Goal: Task Accomplishment & Management: Manage account settings

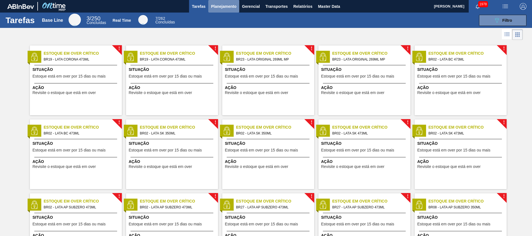
click at [224, 7] on span "Planejamento" at bounding box center [223, 6] width 25 height 7
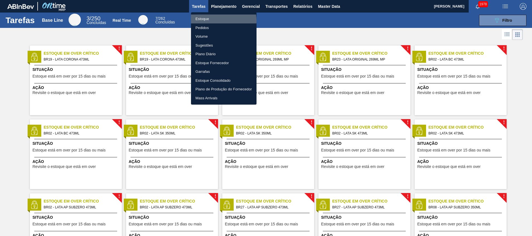
click at [216, 21] on li "Estoque" at bounding box center [223, 18] width 65 height 9
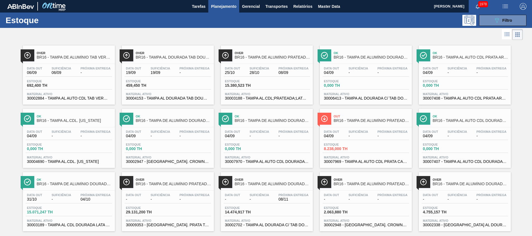
click at [273, 98] on span "30003188 - TAMPA AL.CDL;PRATEADA;LATA-AUTOMATICA;" at bounding box center [267, 98] width 84 height 4
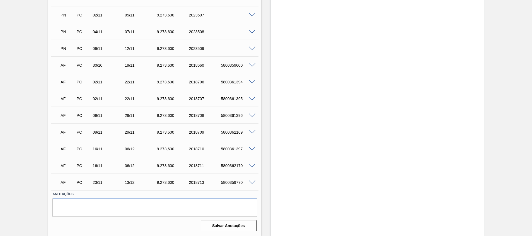
scroll to position [367, 0]
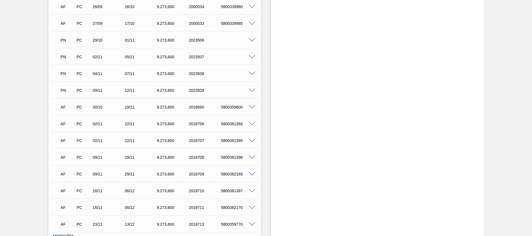
click at [199, 55] on div "2023507" at bounding box center [205, 57] width 36 height 4
copy div "2023507"
click at [194, 73] on div "2023508" at bounding box center [205, 73] width 36 height 4
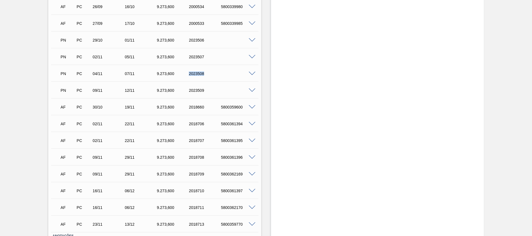
copy div "2023508"
click at [199, 90] on div "2023509" at bounding box center [205, 90] width 36 height 4
copy div "2023509"
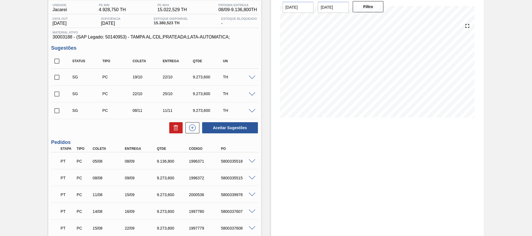
scroll to position [0, 0]
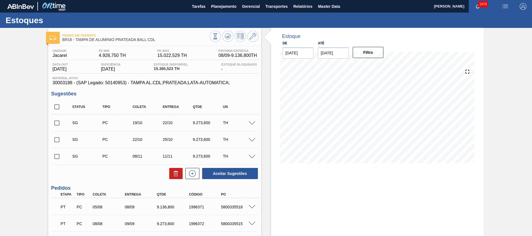
click at [60, 155] on input "checkbox" at bounding box center [57, 156] width 12 height 12
click at [245, 156] on div "TH" at bounding box center [237, 156] width 33 height 4
click at [253, 156] on span at bounding box center [251, 157] width 7 height 4
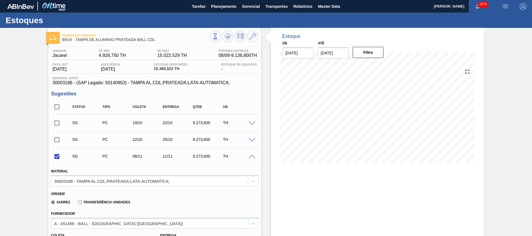
click at [253, 156] on span at bounding box center [251, 157] width 7 height 4
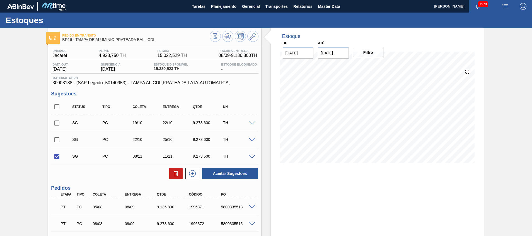
click at [250, 157] on span at bounding box center [251, 157] width 7 height 4
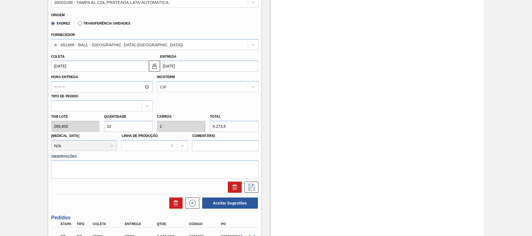
scroll to position [167, 0]
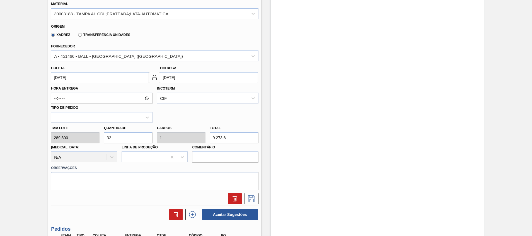
click at [243, 181] on textarea at bounding box center [154, 181] width 207 height 18
paste textarea "Decisão contratual (Ball) - Virada p/ [GEOGRAPHIC_DATA]"
checkbox input "false"
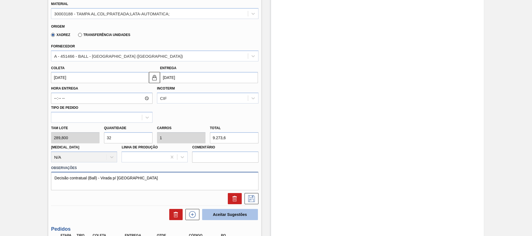
type textarea "Decisão contratual (Ball) - Virada p/ [GEOGRAPHIC_DATA]"
click at [240, 213] on button "Aceitar Sugestões" at bounding box center [230, 214] width 56 height 11
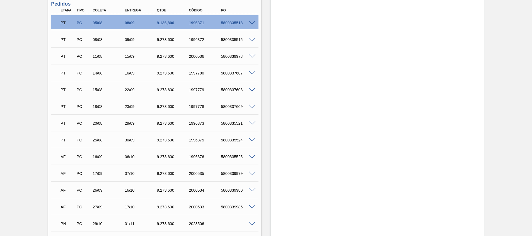
scroll to position [0, 0]
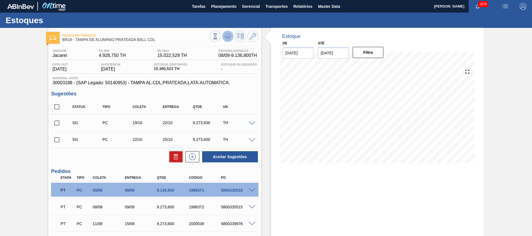
click at [227, 35] on icon at bounding box center [227, 36] width 7 height 7
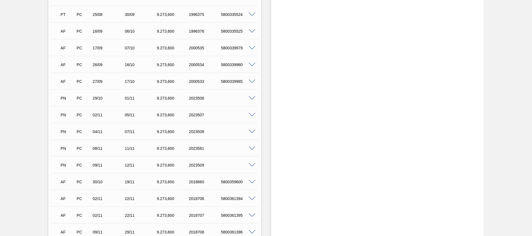
scroll to position [409, 0]
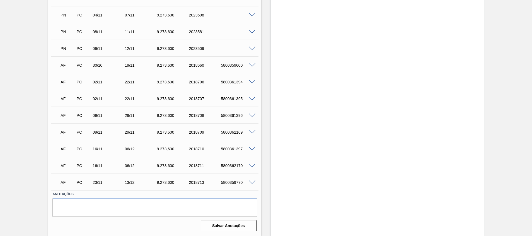
click at [251, 33] on div "PN PC 08/11 11/11 9.273,600 2023581" at bounding box center [154, 31] width 207 height 14
click at [251, 32] on span at bounding box center [251, 32] width 7 height 4
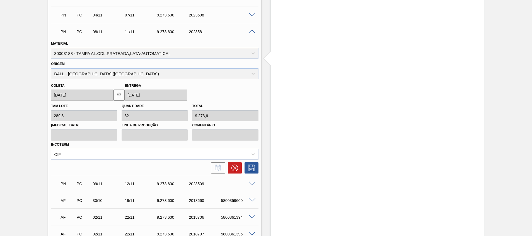
click at [199, 33] on div "2023581" at bounding box center [205, 32] width 36 height 4
copy div "2023581"
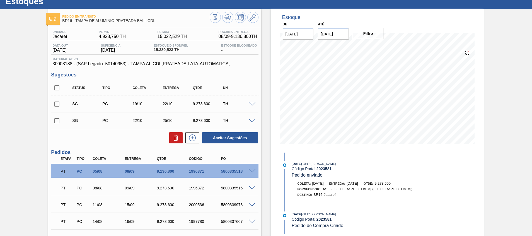
scroll to position [0, 0]
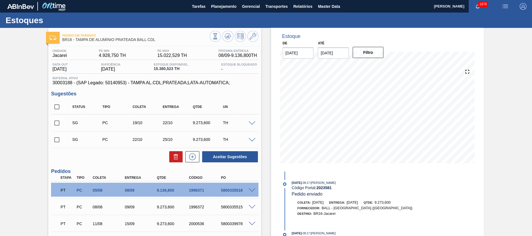
click at [333, 52] on input "[DATE]" at bounding box center [333, 52] width 31 height 11
click at [381, 66] on button "Next Month" at bounding box center [380, 66] width 4 height 4
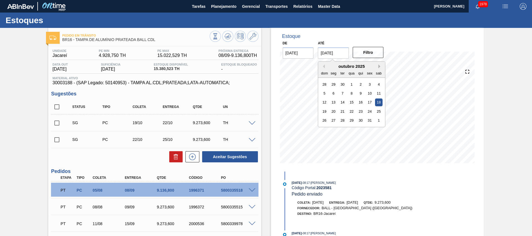
click at [381, 66] on button "Next Month" at bounding box center [380, 66] width 4 height 4
click at [353, 119] on div "31" at bounding box center [352, 120] width 8 height 8
type input "[DATE]"
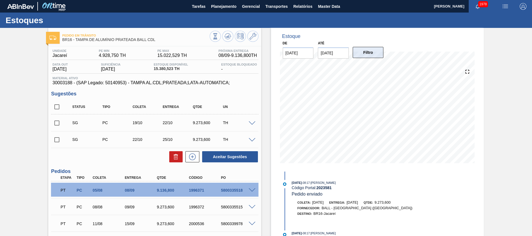
click at [363, 57] on button "Filtro" at bounding box center [367, 52] width 31 height 11
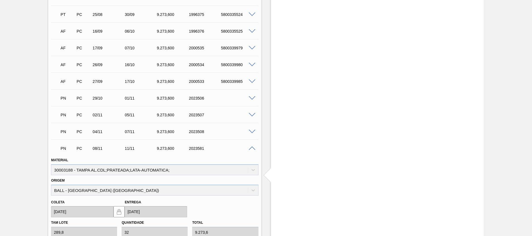
click at [250, 148] on span at bounding box center [251, 148] width 7 height 4
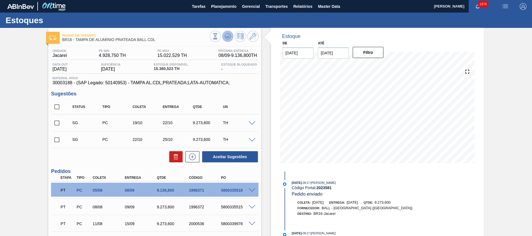
click at [228, 36] on icon at bounding box center [228, 36] width 4 height 3
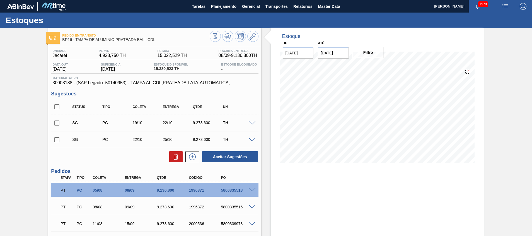
click at [250, 123] on span at bounding box center [251, 123] width 7 height 4
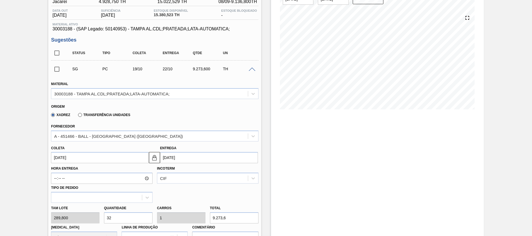
scroll to position [84, 0]
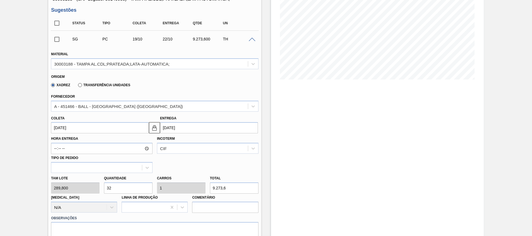
click at [185, 126] on input "22/10/2025" at bounding box center [209, 127] width 98 height 11
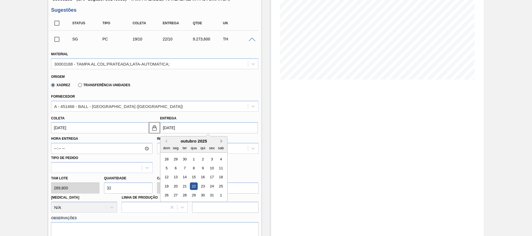
click at [221, 140] on button "Next Month" at bounding box center [222, 141] width 4 height 4
click at [177, 177] on div "15" at bounding box center [176, 177] width 8 height 8
type input "12/12/2025"
type input "15/12/2025"
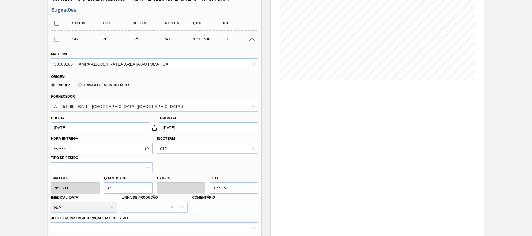
scroll to position [167, 0]
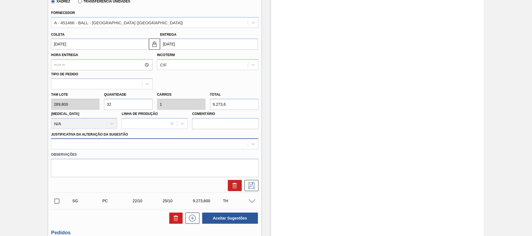
click at [120, 147] on div at bounding box center [149, 144] width 196 height 8
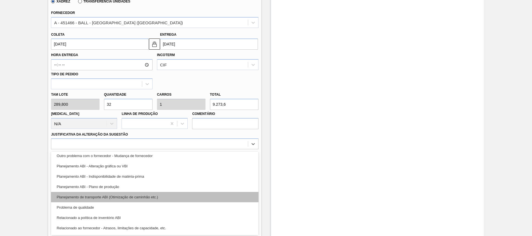
scroll to position [0, 0]
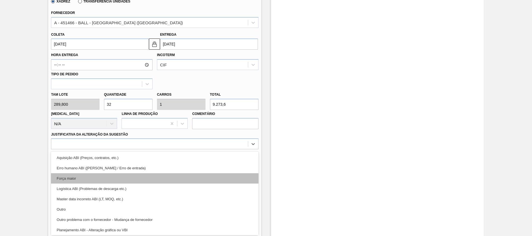
click at [112, 177] on div "Força maior" at bounding box center [154, 178] width 207 height 10
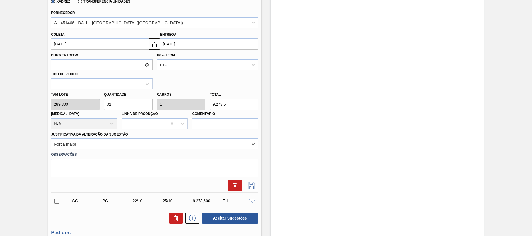
click at [195, 177] on div at bounding box center [154, 184] width 211 height 14
click at [195, 170] on textarea at bounding box center [154, 168] width 207 height 18
paste textarea "Decisão contratual (Ball) - Virada p/ [GEOGRAPHIC_DATA]"
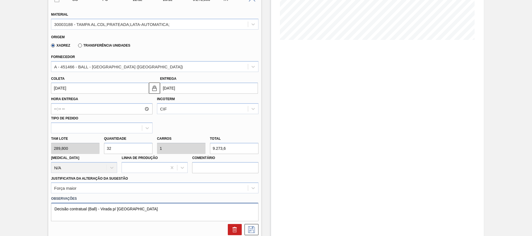
scroll to position [167, 0]
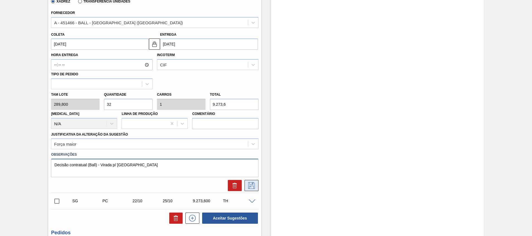
type textarea "Decisão contratual (Ball) - Virada p/ [GEOGRAPHIC_DATA]"
click at [251, 187] on icon at bounding box center [251, 185] width 9 height 7
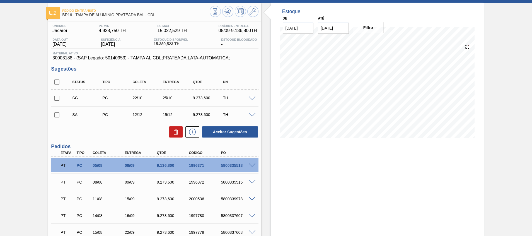
scroll to position [84, 0]
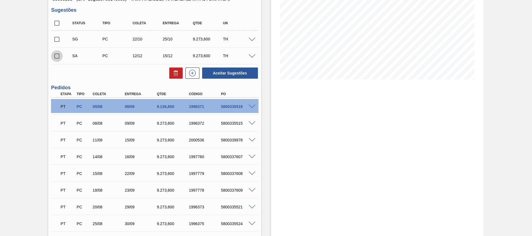
click at [55, 58] on input "checkbox" at bounding box center [57, 56] width 12 height 12
click at [246, 73] on button "Aceitar Sugestões" at bounding box center [230, 72] width 56 height 11
checkbox input "false"
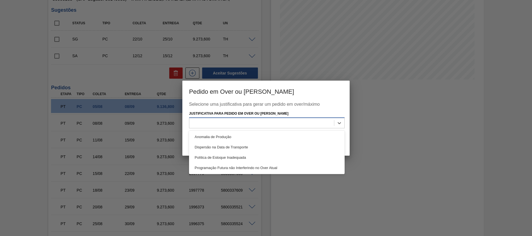
click at [305, 122] on div at bounding box center [261, 123] width 145 height 8
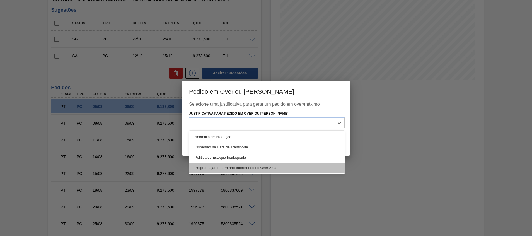
click at [274, 171] on div "Programação Futura não Interferindo no Over Atual" at bounding box center [266, 167] width 155 height 10
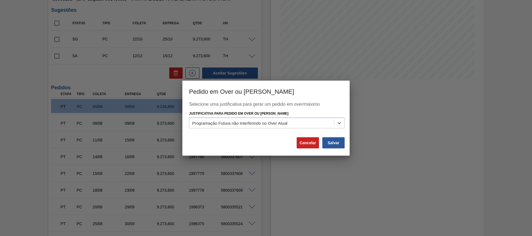
click at [330, 149] on div "Selecione uma justificativa para gerar um pedido em over/máximo Justificativa p…" at bounding box center [265, 129] width 167 height 54
click at [329, 143] on button "Salvar" at bounding box center [333, 142] width 22 height 11
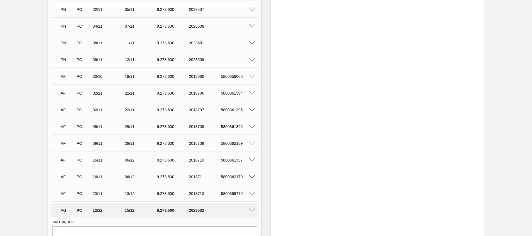
scroll to position [409, 0]
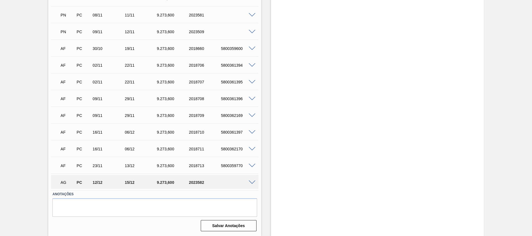
click at [198, 183] on div "2023582" at bounding box center [205, 182] width 36 height 4
copy div "2023582"
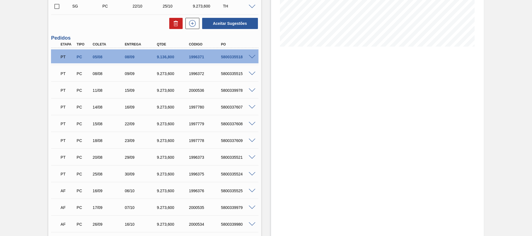
scroll to position [0, 0]
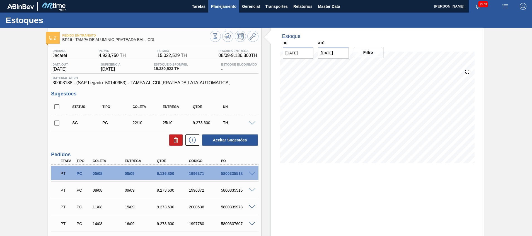
click at [216, 11] on button "Planejamento" at bounding box center [223, 6] width 31 height 13
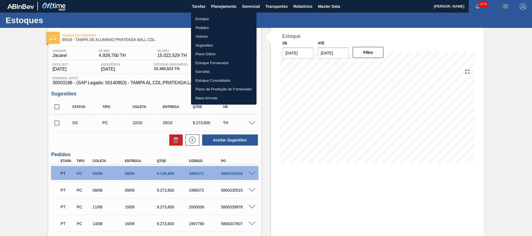
drag, startPoint x: 212, startPoint y: 28, endPoint x: 123, endPoint y: 3, distance: 92.6
click at [212, 29] on li "Pedidos" at bounding box center [223, 27] width 65 height 9
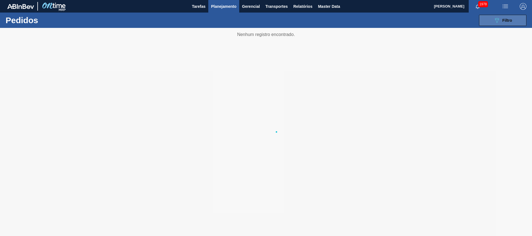
click at [515, 19] on button "089F7B8B-B2A5-4AFE-B5C0-19BA573D28AC Filtro" at bounding box center [502, 20] width 47 height 11
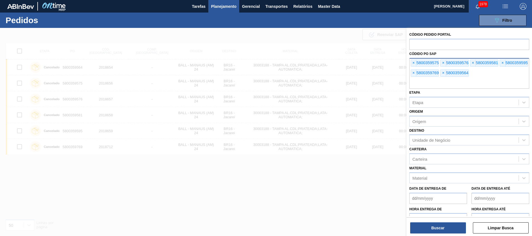
click at [451, 85] on input "text" at bounding box center [469, 83] width 120 height 11
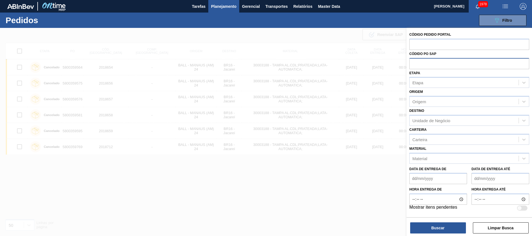
paste input "2018976"
type input "2"
click at [430, 38] on div "Código Pedido Portal" at bounding box center [469, 40] width 120 height 19
paste input "2018976"
type input "2018976"
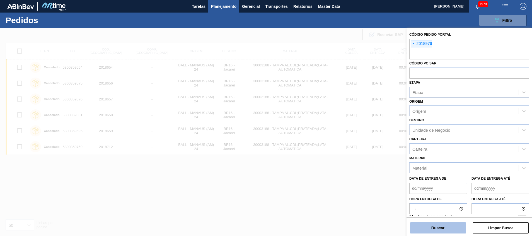
click at [435, 228] on button "Buscar" at bounding box center [438, 227] width 56 height 11
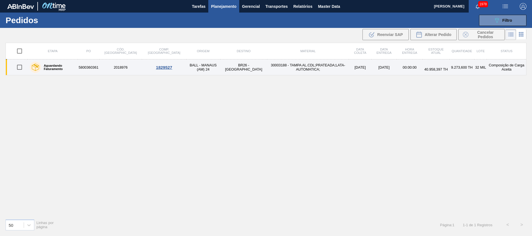
click at [220, 67] on td "BR26 - [GEOGRAPHIC_DATA]" at bounding box center [243, 67] width 47 height 16
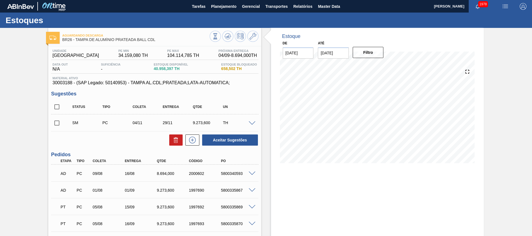
click at [254, 37] on icon at bounding box center [252, 36] width 7 height 7
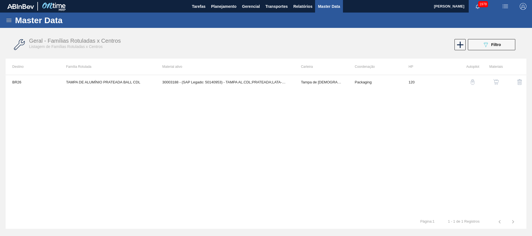
click at [493, 80] on img "button" at bounding box center [496, 82] width 6 height 6
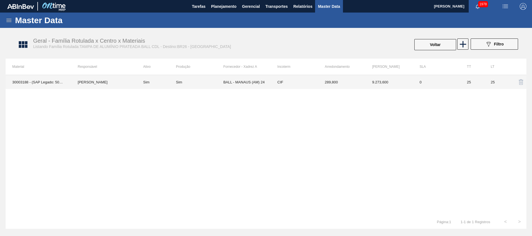
click at [235, 85] on td "BALL - MANAUS (AM) 24" at bounding box center [246, 82] width 47 height 14
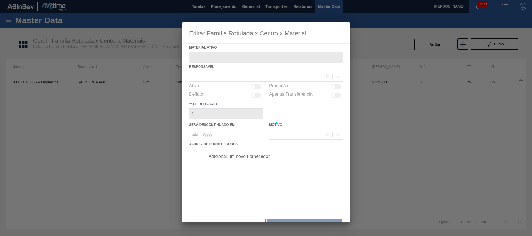
type ativo "30003188 - (SAP Legado: 50140953) - TAMPA AL.CDL;PRATEADA;LATA-AUTOMATICA;"
checkbox input "true"
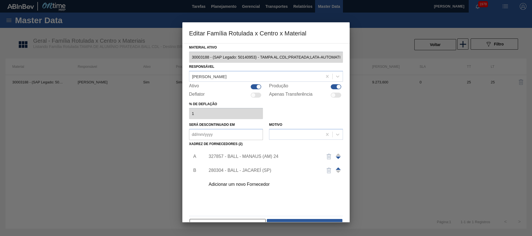
click at [252, 155] on div "327857 - BALL - MANAUS (AM) 24" at bounding box center [262, 156] width 109 height 5
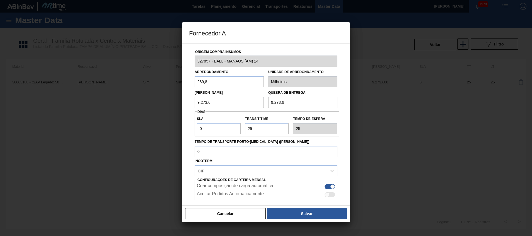
drag, startPoint x: 233, startPoint y: 82, endPoint x: 218, endPoint y: 82, distance: 15.9
click at [218, 82] on input "289,8" at bounding box center [228, 81] width 69 height 11
drag, startPoint x: 223, startPoint y: 102, endPoint x: 140, endPoint y: 105, distance: 82.8
click at [147, 105] on div "Fornecedor A Origem Compra Insumos 327857 - BALL - MANAUS (AM) 24 Arredondament…" at bounding box center [266, 118] width 532 height 236
drag, startPoint x: 269, startPoint y: 128, endPoint x: 201, endPoint y: 128, distance: 68.3
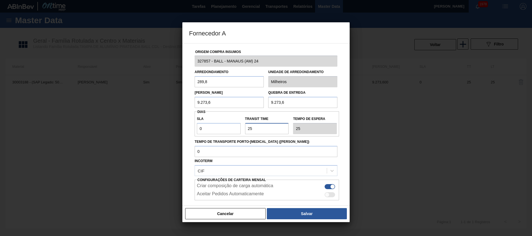
click at [205, 128] on div "SLA 0 Transit Time Tempo de espera 25" at bounding box center [266, 123] width 144 height 21
click at [201, 208] on button "Cancelar" at bounding box center [225, 213] width 81 height 11
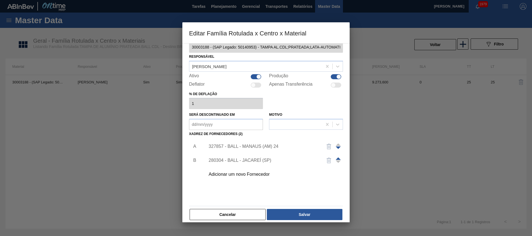
scroll to position [15, 0]
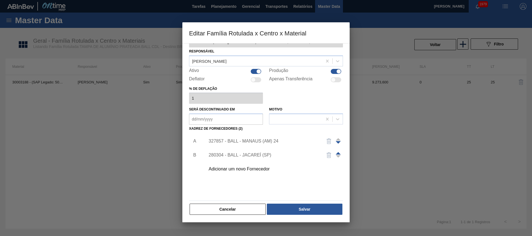
click at [224, 215] on div "Material ativo 30003188 - (SAP Legado: 50140953) - TAMPA AL.CDL;PRATEADA;LATA-A…" at bounding box center [265, 132] width 167 height 179
click at [224, 210] on button "Cancelar" at bounding box center [227, 208] width 76 height 11
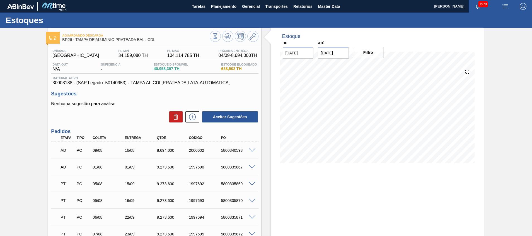
scroll to position [235, 0]
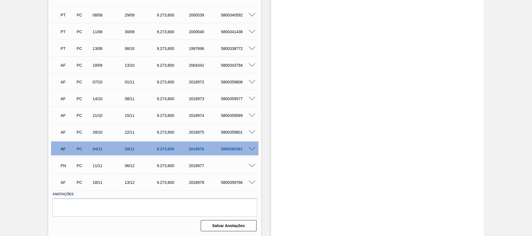
click at [250, 148] on span at bounding box center [251, 149] width 7 height 4
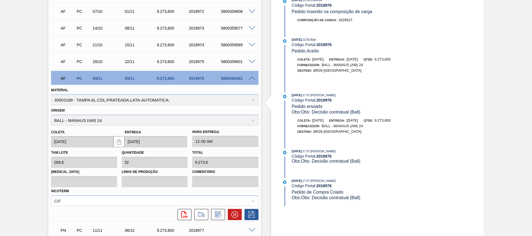
scroll to position [319, 0]
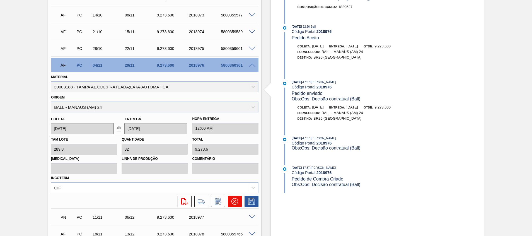
click at [231, 199] on icon at bounding box center [234, 201] width 7 height 7
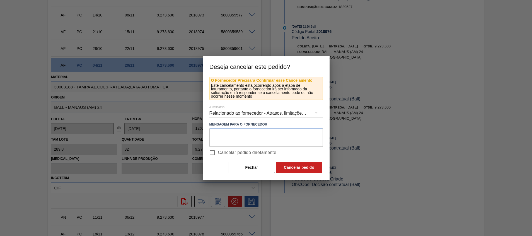
click at [245, 148] on label "Cancelar pedido diretamente" at bounding box center [241, 153] width 70 height 12
click at [218, 148] on input "Cancelar pedido diretamente" at bounding box center [212, 153] width 12 height 12
checkbox input "true"
click at [254, 129] on textarea at bounding box center [265, 137] width 113 height 18
paste textarea "Virada p/ [GEOGRAPHIC_DATA]"
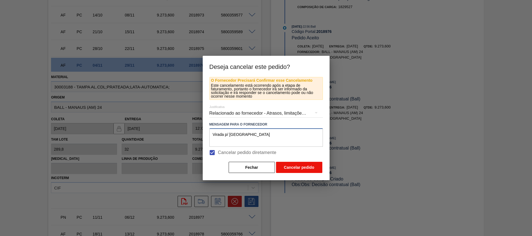
type textarea "Virada p/ [GEOGRAPHIC_DATA]"
click at [299, 167] on button "Cancelar pedido" at bounding box center [299, 167] width 46 height 11
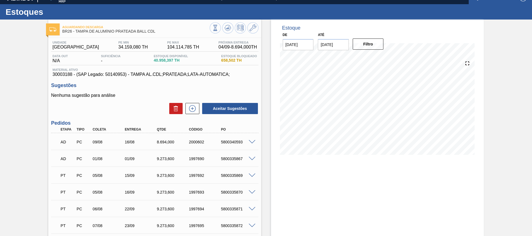
scroll to position [0, 0]
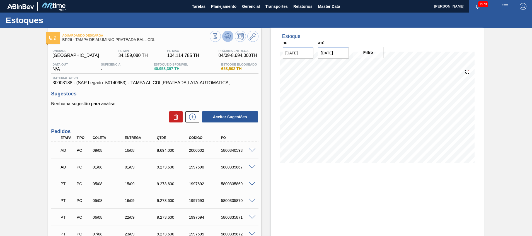
click at [229, 35] on icon at bounding box center [228, 34] width 6 height 3
click at [194, 120] on icon at bounding box center [192, 116] width 9 height 7
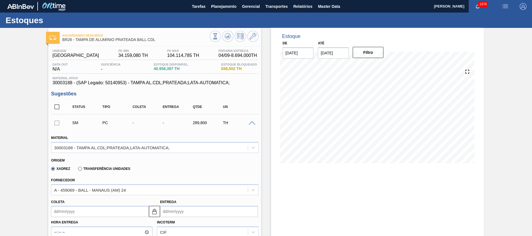
scroll to position [84, 0]
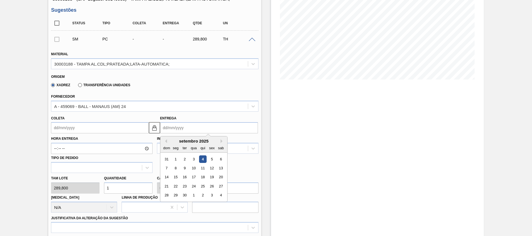
click at [176, 131] on input "Entrega" at bounding box center [209, 127] width 98 height 11
click at [220, 142] on button "Next Month" at bounding box center [222, 141] width 4 height 4
click at [193, 195] on div "29" at bounding box center [194, 195] width 8 height 8
type input "[DATE]"
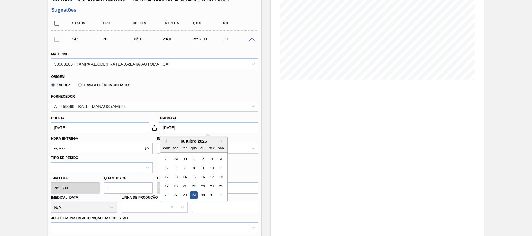
click at [191, 127] on input "[DATE]" at bounding box center [209, 127] width 98 height 11
click at [218, 141] on div "outubro 2025" at bounding box center [193, 140] width 67 height 5
click at [220, 141] on button "Next Month" at bounding box center [222, 141] width 4 height 4
click at [221, 141] on button "Next Month" at bounding box center [222, 141] width 4 height 4
click at [176, 193] on div "29" at bounding box center [176, 195] width 8 height 8
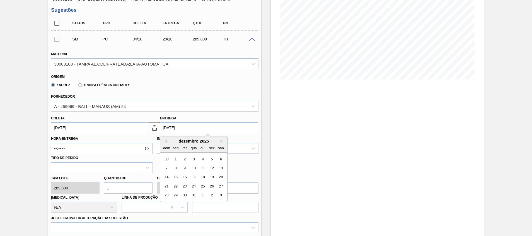
type input "[DATE]"
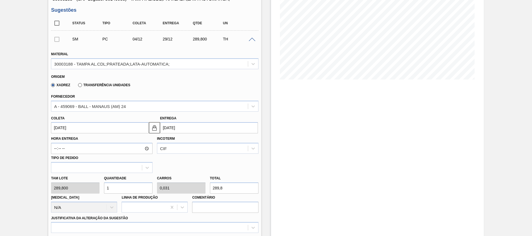
click at [170, 130] on input "[DATE]" at bounding box center [209, 127] width 98 height 11
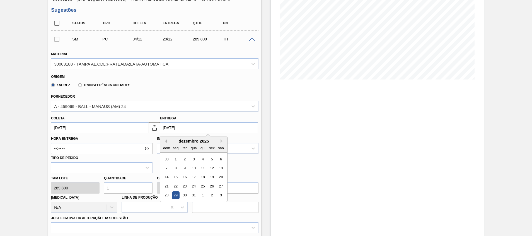
click at [165, 139] on button "Previous Month" at bounding box center [165, 141] width 4 height 4
click at [220, 194] on div "29" at bounding box center [221, 195] width 8 height 8
type input "[DATE]"
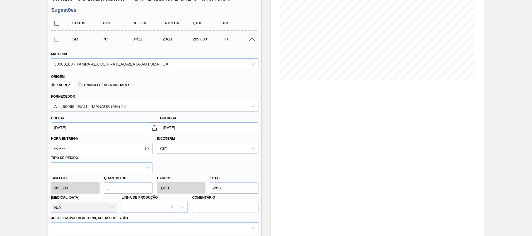
drag, startPoint x: 142, startPoint y: 186, endPoint x: 42, endPoint y: 179, distance: 100.8
type input "3"
type input "0,094"
type input "869,4"
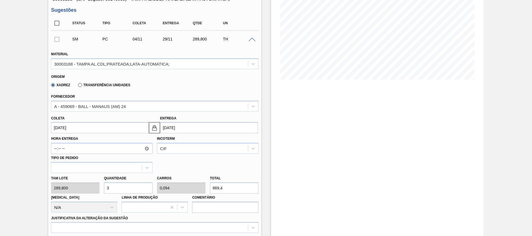
type input "32"
type input "1"
type input "9.273,6"
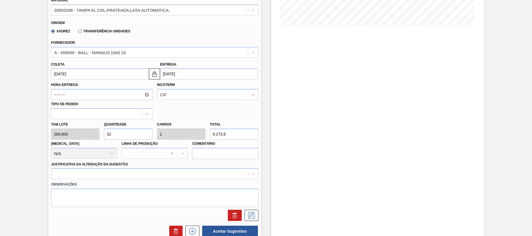
scroll to position [167, 0]
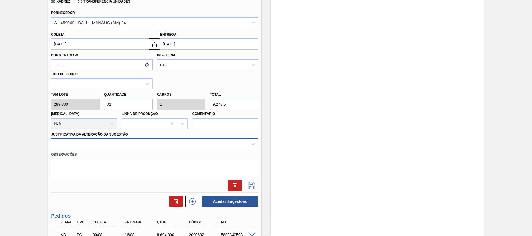
type input "32"
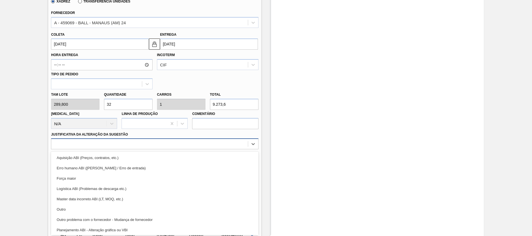
click at [110, 146] on div at bounding box center [149, 144] width 196 height 8
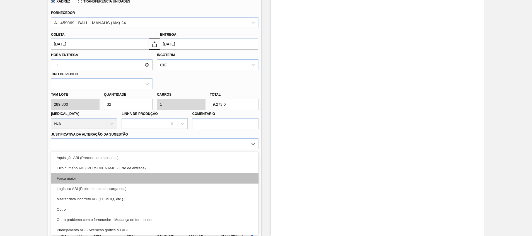
click at [109, 182] on div "Força maior" at bounding box center [154, 178] width 207 height 10
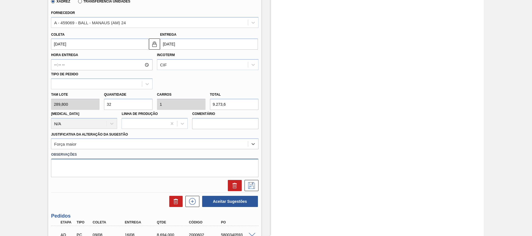
click at [109, 164] on textarea at bounding box center [154, 168] width 207 height 18
paste textarea "Decisão contratual (Ball) - Virada p/ [GEOGRAPHIC_DATA]"
type textarea "Decisão contratual (Ball) - Virada p/ [GEOGRAPHIC_DATA]"
click at [254, 187] on icon at bounding box center [251, 185] width 9 height 7
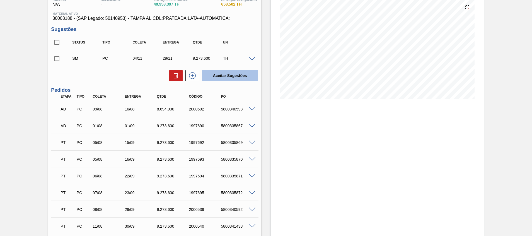
scroll to position [53, 0]
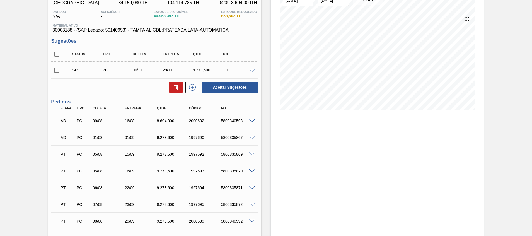
click at [252, 69] on span at bounding box center [251, 71] width 7 height 4
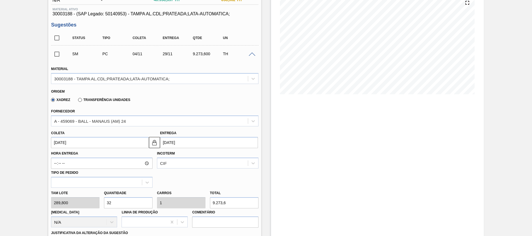
scroll to position [94, 0]
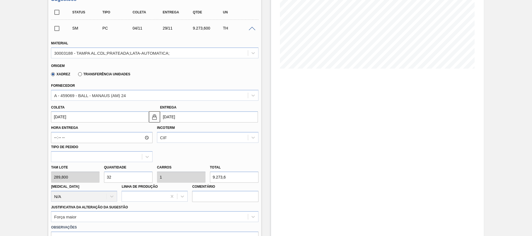
click at [114, 99] on div "A - 459069 - BALL - MANAUS (AM) 24" at bounding box center [149, 95] width 196 height 8
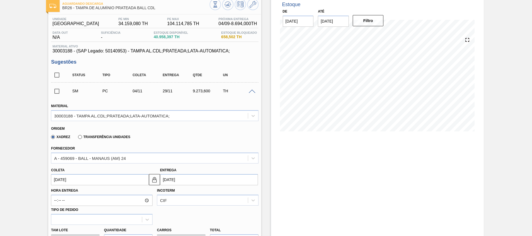
scroll to position [0, 0]
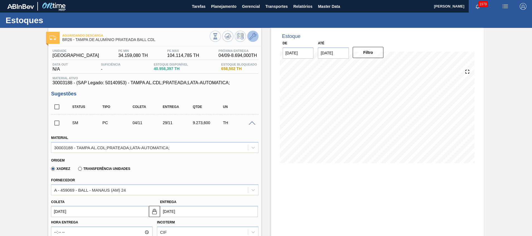
click at [251, 40] on button at bounding box center [252, 36] width 11 height 11
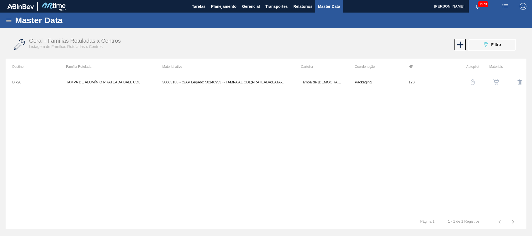
click at [501, 81] on button "button" at bounding box center [495, 81] width 13 height 13
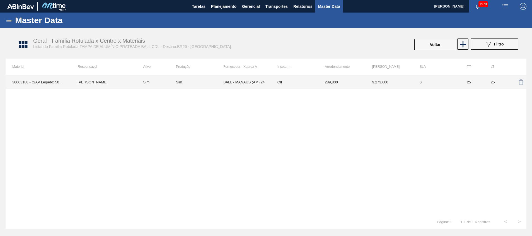
click at [247, 85] on td "BALL - MANAUS (AM) 24" at bounding box center [246, 82] width 47 height 14
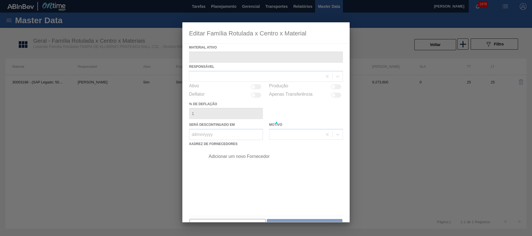
type ativo "30003188 - (SAP Legado: 50140953) - TAMPA AL.CDL;PRATEADA;LATA-AUTOMATICA;"
checkbox input "true"
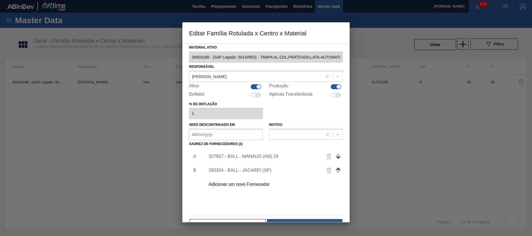
click at [254, 180] on div "Adicionar um novo Fornecedor" at bounding box center [272, 184] width 141 height 14
click at [242, 182] on div "Adicionar um novo Fornecedor" at bounding box center [262, 184] width 109 height 5
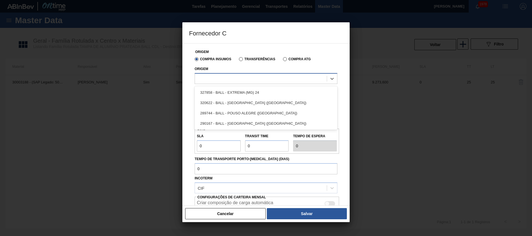
click at [249, 77] on div at bounding box center [261, 78] width 132 height 8
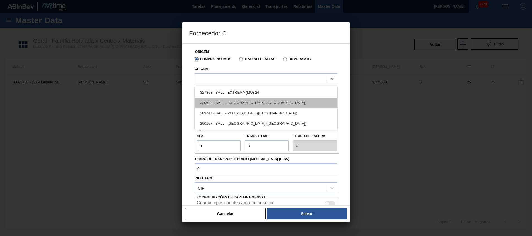
click at [244, 103] on div "320622 - BALL - [GEOGRAPHIC_DATA] ([GEOGRAPHIC_DATA])" at bounding box center [265, 103] width 143 height 10
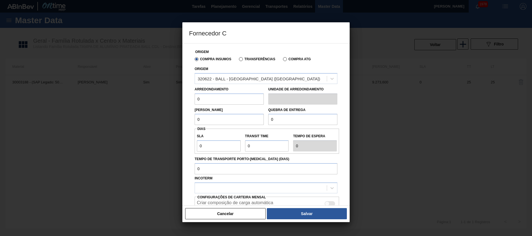
drag, startPoint x: 207, startPoint y: 103, endPoint x: 197, endPoint y: 101, distance: 10.2
click at [197, 101] on input "0" at bounding box center [228, 98] width 69 height 11
type input "289,8"
click at [221, 115] on input "0" at bounding box center [228, 119] width 69 height 11
paste input "9.273,6"
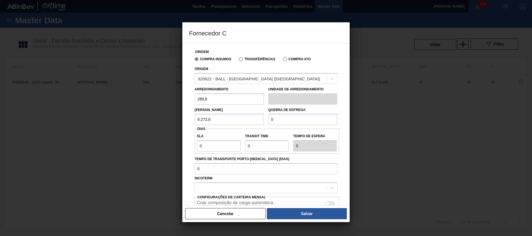
type input "9.273,6"
click at [295, 119] on input "0" at bounding box center [302, 119] width 69 height 11
paste input "9.273,6"
type input "9.273,6"
drag, startPoint x: 257, startPoint y: 143, endPoint x: 226, endPoint y: 145, distance: 31.3
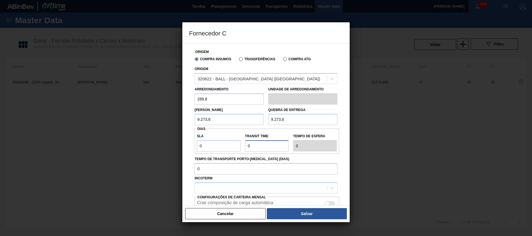
click at [226, 145] on div "SLA 0 Transit Time Tempo de espera 0" at bounding box center [266, 141] width 144 height 21
paste input "25"
type input "25"
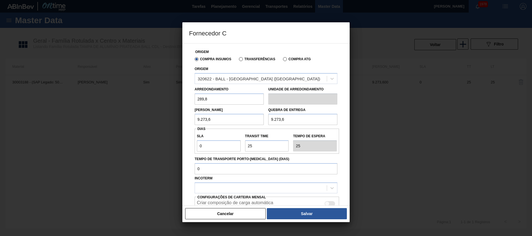
click at [187, 135] on div "Origem Compra Insumos Transferências Compra ATG Origem 320622 - BALL - [GEOGRAP…" at bounding box center [265, 124] width 167 height 162
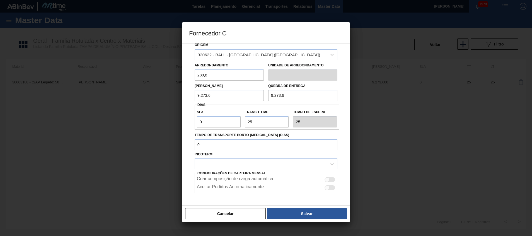
scroll to position [42, 0]
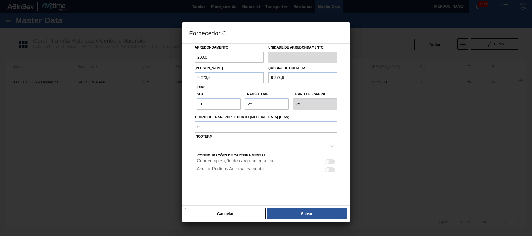
click at [212, 149] on div at bounding box center [261, 146] width 132 height 8
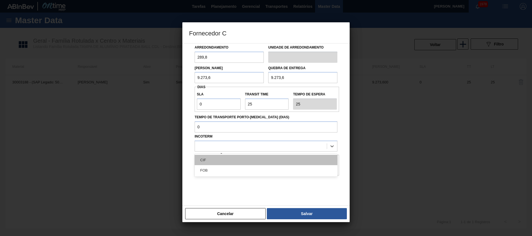
click at [210, 159] on div "CIF" at bounding box center [265, 160] width 143 height 10
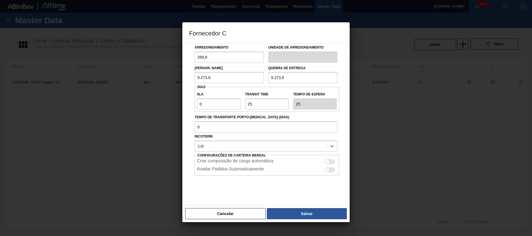
click at [328, 160] on div at bounding box center [327, 161] width 5 height 5
checkbox input "true"
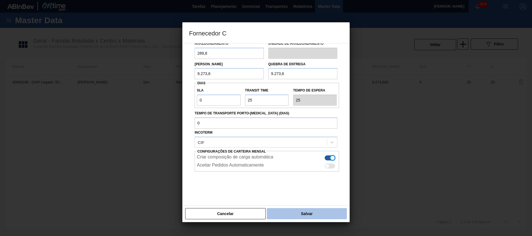
scroll to position [47, 0]
click at [300, 216] on button "Salvar" at bounding box center [307, 213] width 80 height 11
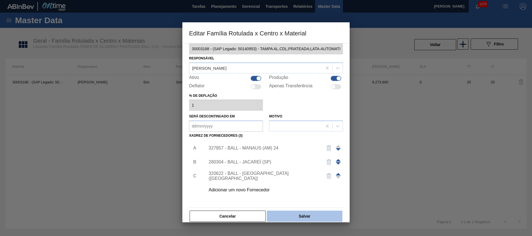
scroll to position [15, 0]
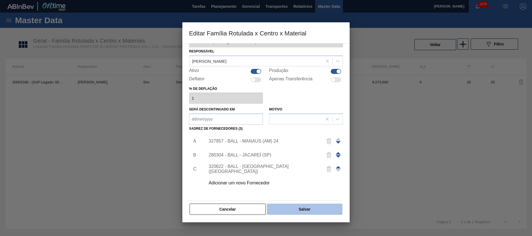
click at [287, 209] on button "Salvar" at bounding box center [304, 208] width 75 height 11
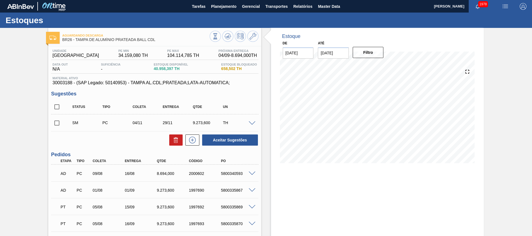
click at [249, 123] on span at bounding box center [251, 123] width 7 height 4
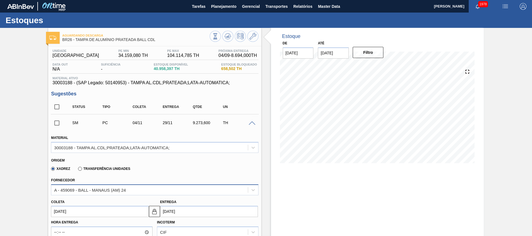
click at [119, 190] on div "A - 459069 - BALL - MANAUS (AM) 24" at bounding box center [90, 189] width 72 height 5
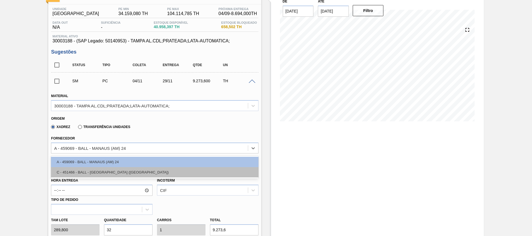
click at [111, 175] on div "C - 451466 - BALL - [GEOGRAPHIC_DATA] ([GEOGRAPHIC_DATA])" at bounding box center [154, 172] width 207 height 10
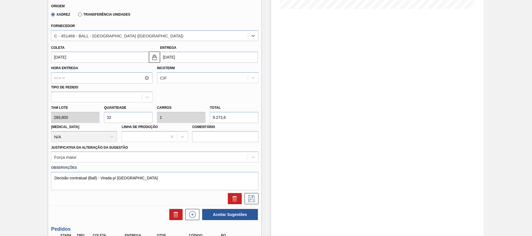
scroll to position [167, 0]
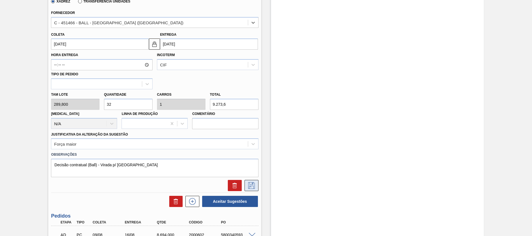
click at [252, 187] on icon at bounding box center [251, 185] width 9 height 7
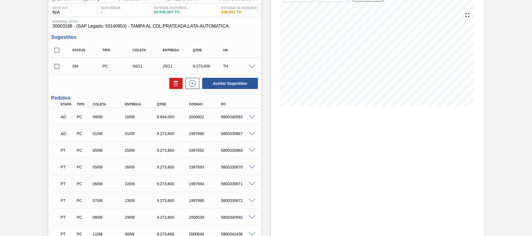
scroll to position [36, 0]
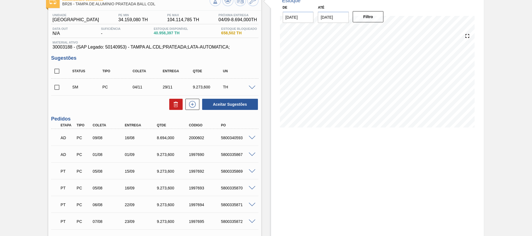
click at [56, 85] on input "checkbox" at bounding box center [57, 87] width 12 height 12
click at [242, 104] on button "Aceitar Sugestões" at bounding box center [230, 104] width 56 height 11
checkbox input "false"
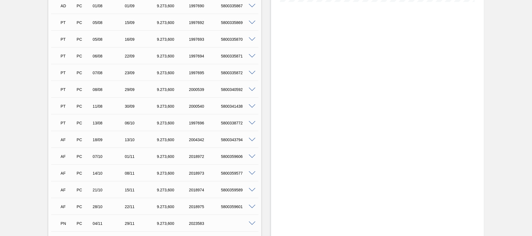
scroll to position [235, 0]
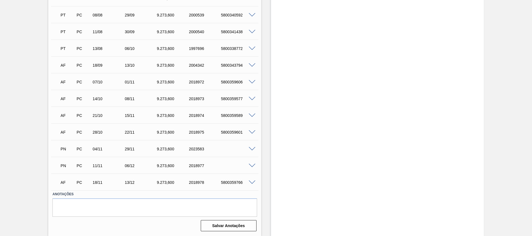
click at [197, 148] on div "2023583" at bounding box center [205, 149] width 36 height 4
copy div "2023583"
click at [258, 164] on div "Unidade Uberlândia PE MIN 34.159,080 TH PE MAX 104.114,785 TH Próxima Entrega 0…" at bounding box center [154, 22] width 213 height 422
click at [252, 164] on span at bounding box center [251, 166] width 7 height 4
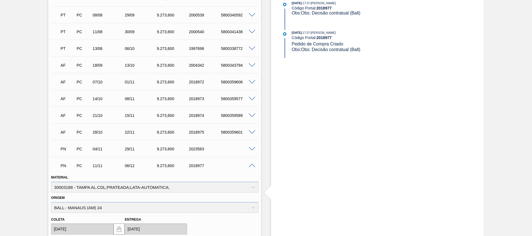
click at [252, 164] on span at bounding box center [251, 166] width 7 height 4
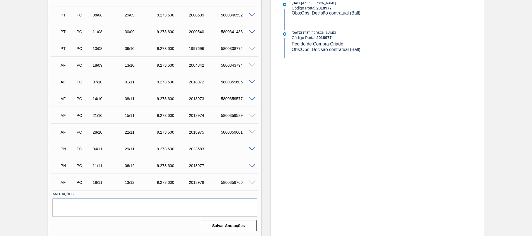
click at [252, 166] on span at bounding box center [251, 166] width 7 height 4
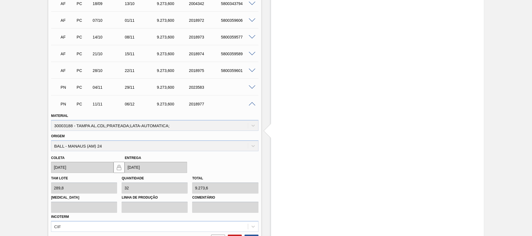
scroll to position [319, 0]
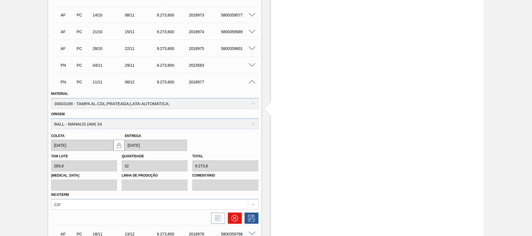
click at [238, 215] on button at bounding box center [235, 217] width 14 height 11
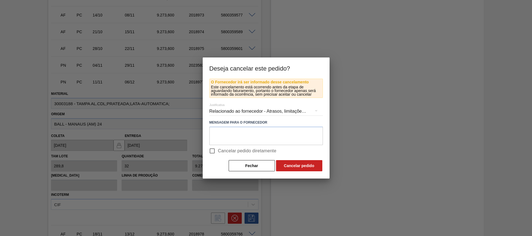
click at [236, 151] on span "Cancelar pedido diretamente" at bounding box center [247, 150] width 59 height 7
click at [218, 151] on input "Cancelar pedido diretamente" at bounding box center [212, 151] width 12 height 12
checkbox input "true"
click at [252, 166] on button "Fechar" at bounding box center [251, 165] width 46 height 11
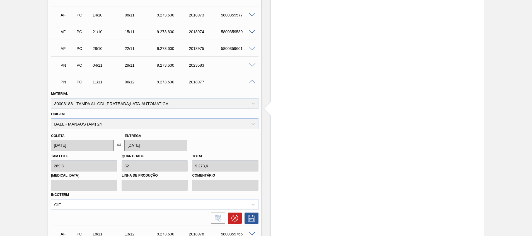
click at [251, 83] on span at bounding box center [251, 82] width 7 height 4
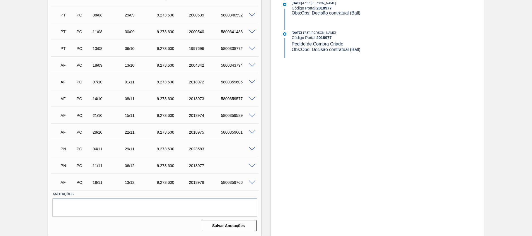
click at [250, 148] on span at bounding box center [251, 149] width 7 height 4
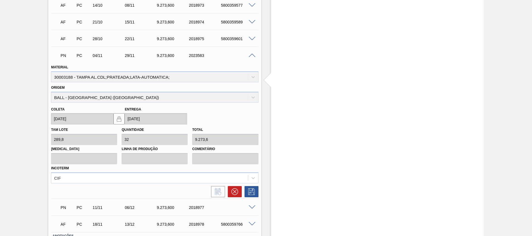
click at [253, 56] on span at bounding box center [251, 55] width 7 height 4
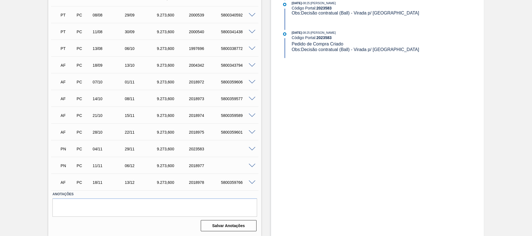
click at [251, 165] on span at bounding box center [251, 166] width 7 height 4
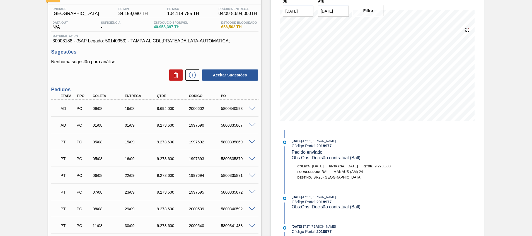
scroll to position [0, 0]
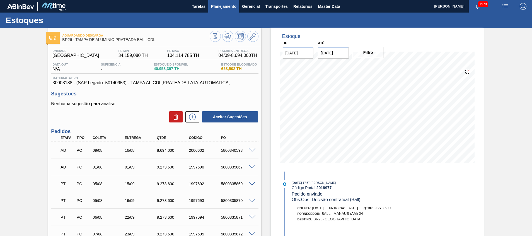
click at [231, 5] on span "Planejamento" at bounding box center [223, 6] width 25 height 7
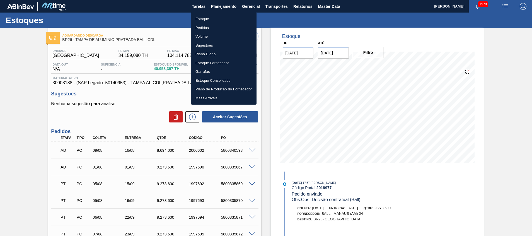
drag, startPoint x: 215, startPoint y: 28, endPoint x: 197, endPoint y: 4, distance: 29.5
click at [215, 28] on li "Pedidos" at bounding box center [223, 27] width 65 height 9
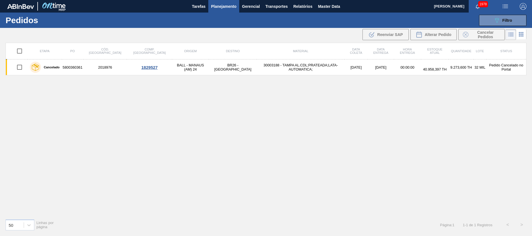
drag, startPoint x: 490, startPoint y: 22, endPoint x: 478, endPoint y: 47, distance: 27.9
click at [490, 22] on button "089F7B8B-B2A5-4AFE-B5C0-19BA573D28AC Filtro" at bounding box center [502, 20] width 47 height 11
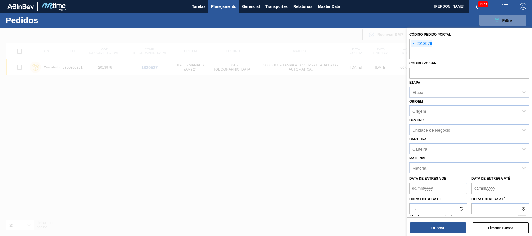
click at [459, 52] on input "text" at bounding box center [469, 54] width 120 height 11
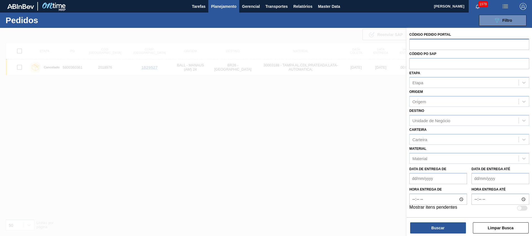
paste input "2015474"
type input "2015474"
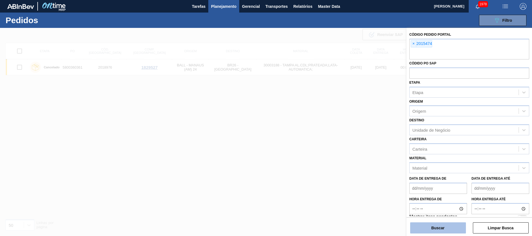
click at [436, 227] on button "Buscar" at bounding box center [438, 227] width 56 height 11
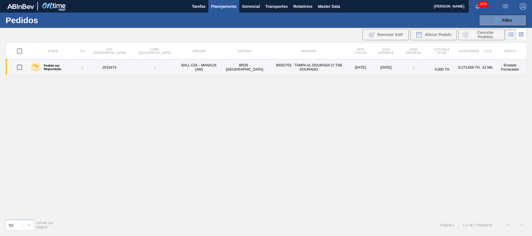
click at [269, 67] on td "30002702 - TAMPA AL DOURADA C/ TAB DOURADO" at bounding box center [308, 67] width 79 height 16
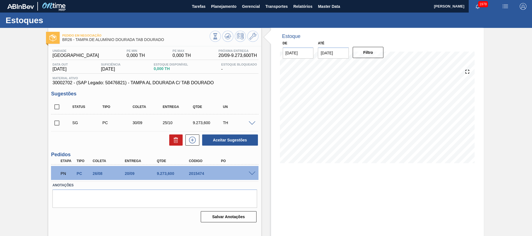
click at [252, 172] on span at bounding box center [251, 173] width 7 height 4
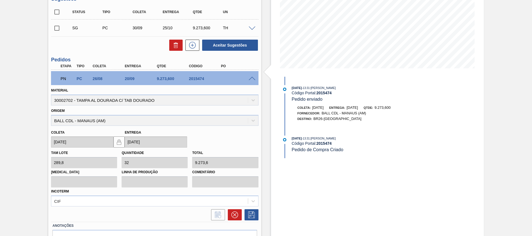
scroll to position [84, 0]
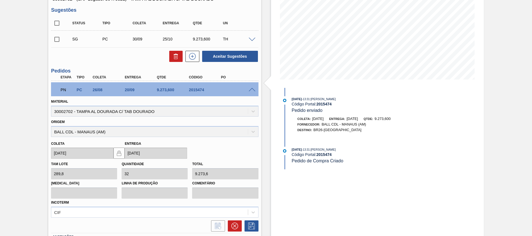
click at [247, 86] on div "PN PC 26/08 20/09 9.273,[PHONE_NUMBER]" at bounding box center [153, 89] width 192 height 11
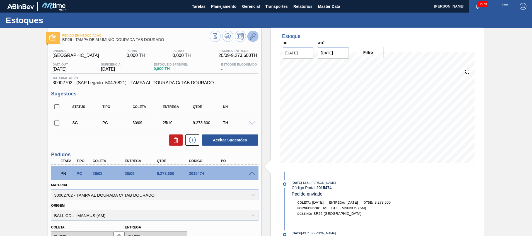
click at [252, 39] on icon at bounding box center [252, 36] width 7 height 7
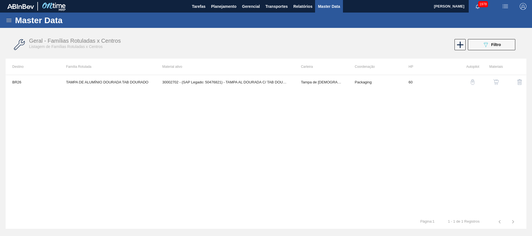
click at [495, 81] on img "button" at bounding box center [496, 82] width 6 height 6
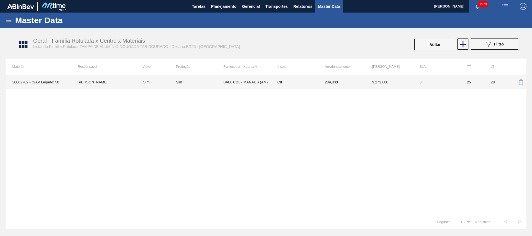
click at [252, 86] on td "BALL CDL - MANAUS (AM)" at bounding box center [246, 82] width 47 height 14
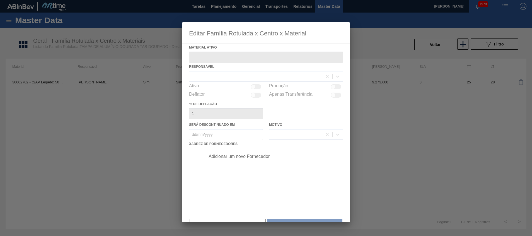
type ativo "30002702 - (SAP Legado: 50476821) - TAMPA AL DOURADA C/ TAB DOURADO"
checkbox input "true"
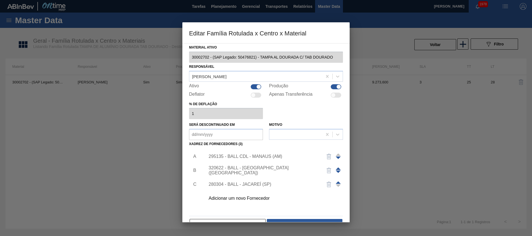
click at [249, 203] on div "Adicionar um novo Fornecedor" at bounding box center [272, 198] width 141 height 14
click at [248, 198] on div "Adicionar um novo Fornecedor" at bounding box center [262, 198] width 109 height 5
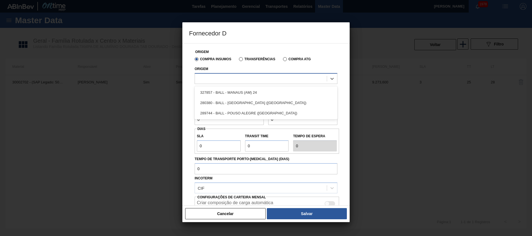
click at [249, 77] on div at bounding box center [261, 78] width 132 height 8
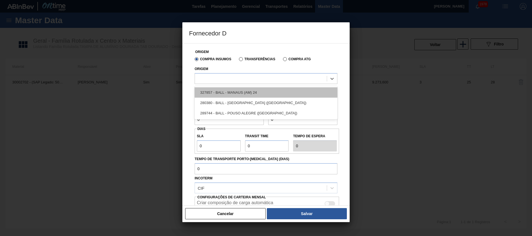
click at [246, 89] on div "327857 - BALL - MANAUS (AM) 24" at bounding box center [265, 92] width 143 height 10
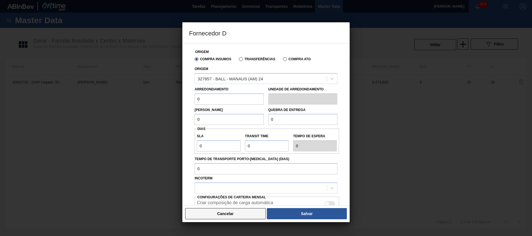
click at [229, 214] on button "Cancelar" at bounding box center [225, 213] width 81 height 11
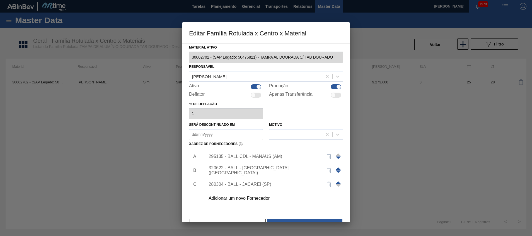
click at [242, 158] on div "295135 - BALL CDL - MANAUS (AM)" at bounding box center [262, 156] width 109 height 5
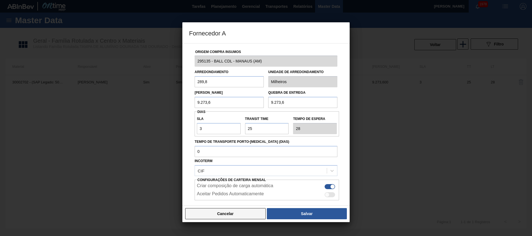
click at [220, 214] on button "Cancelar" at bounding box center [225, 213] width 81 height 11
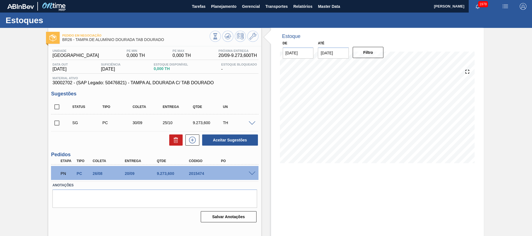
click at [251, 172] on span at bounding box center [251, 173] width 7 height 4
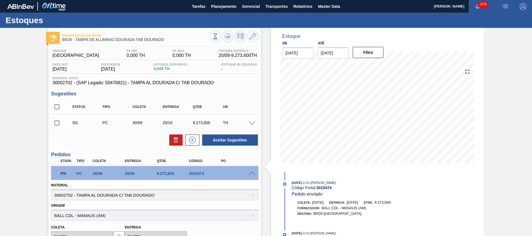
scroll to position [126, 0]
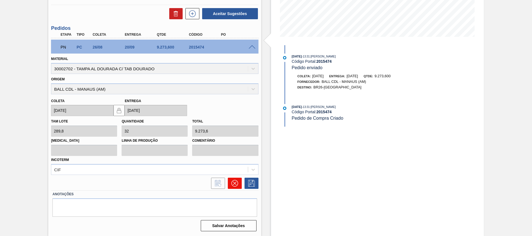
click at [238, 181] on button at bounding box center [235, 182] width 14 height 11
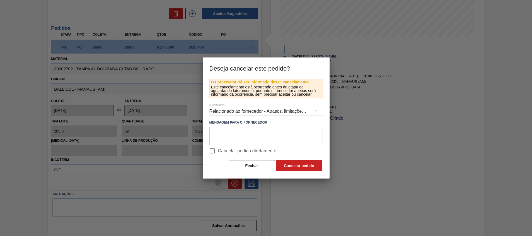
click at [245, 149] on span "Cancelar pedido diretamente" at bounding box center [247, 150] width 59 height 7
click at [218, 149] on input "Cancelar pedido diretamente" at bounding box center [212, 151] width 12 height 12
checkbox input "true"
click at [252, 131] on textarea at bounding box center [265, 135] width 113 height 18
type textarea "CNPJ errado"
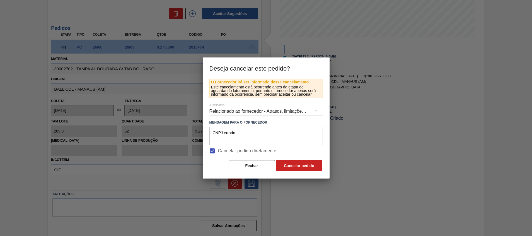
click at [275, 112] on div "Relacionado ao fornecedor - Atrasos, limitações de capacidade, etc." at bounding box center [265, 111] width 113 height 16
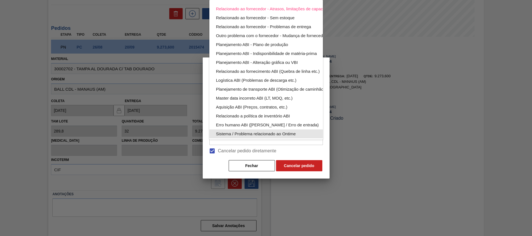
scroll to position [36, 0]
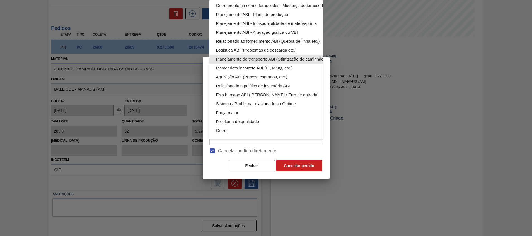
drag, startPoint x: 289, startPoint y: 59, endPoint x: 290, endPoint y: 49, distance: 10.4
click at [290, 49] on div "Relacionado ao fornecedor - Atrasos, limitações de capacidade, etc. Relacionado…" at bounding box center [279, 54] width 140 height 169
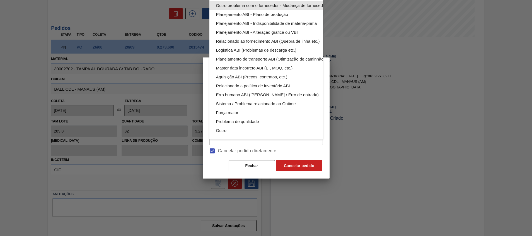
scroll to position [0, 0]
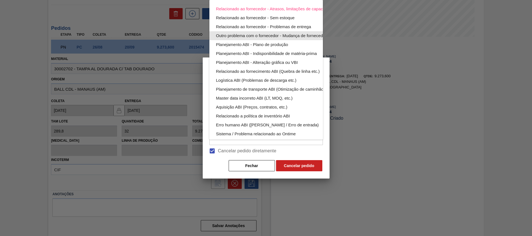
click at [293, 36] on div "Outro problema com o fornecedor - Mudança de fornecedor" at bounding box center [279, 35] width 126 height 9
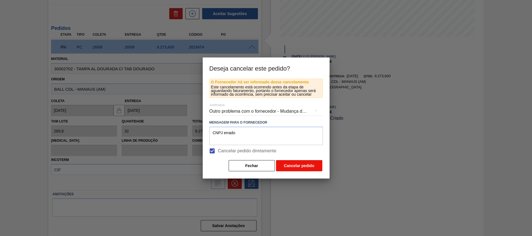
click at [296, 166] on button "Cancelar pedido" at bounding box center [299, 165] width 46 height 11
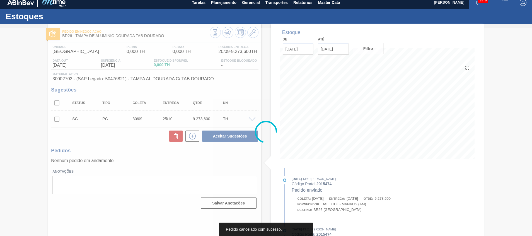
scroll to position [4, 0]
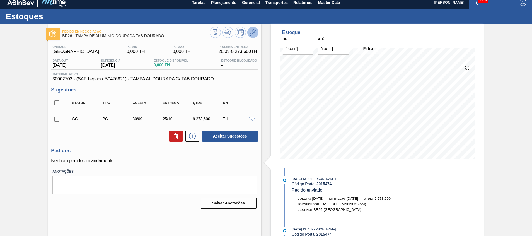
click at [256, 33] on button at bounding box center [252, 32] width 11 height 11
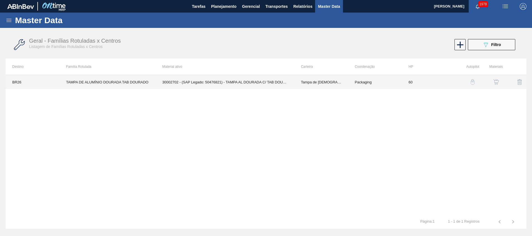
click at [319, 80] on td "Tampa de [DEMOGRAPHIC_DATA]" at bounding box center [321, 82] width 54 height 14
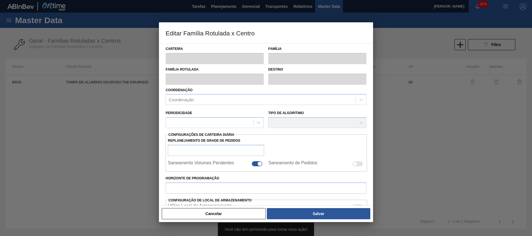
type input "Tampa de [DEMOGRAPHIC_DATA]"
type input "Tampa de Alumínio"
type input "TAMPA DE ALUMÍNIO DOURADA TAB DOURADO"
type input "BR26 - [GEOGRAPHIC_DATA]"
type input "60"
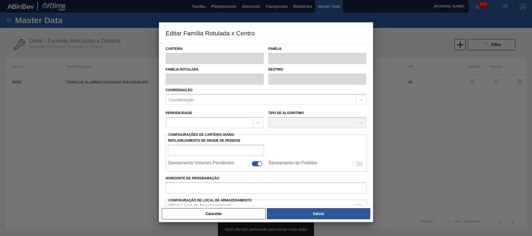
type input "0"
type input "100"
type input "0,000"
checkbox input "true"
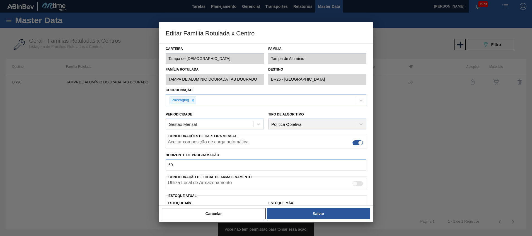
click at [208, 208] on div "Cancelar Salvar" at bounding box center [265, 213] width 209 height 12
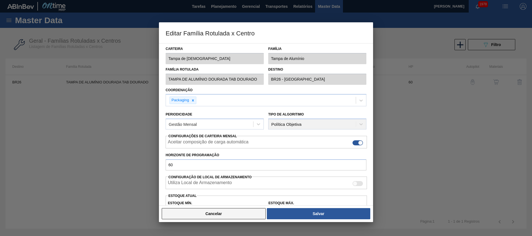
click at [239, 211] on button "Cancelar" at bounding box center [214, 213] width 104 height 11
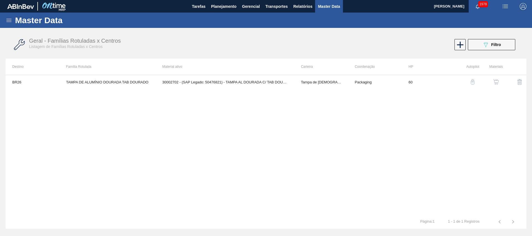
click at [500, 81] on button "button" at bounding box center [495, 81] width 13 height 13
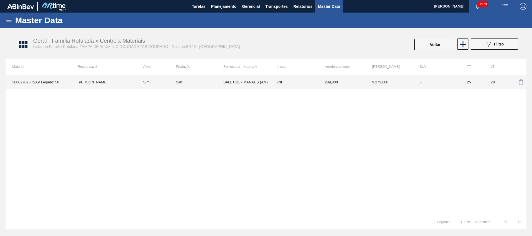
click at [261, 83] on td "BALL CDL - MANAUS (AM)" at bounding box center [246, 82] width 47 height 14
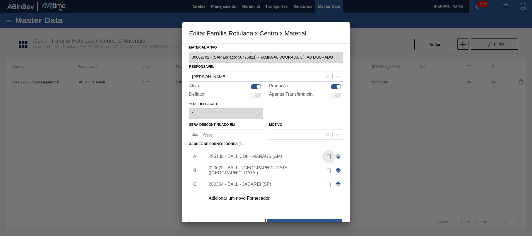
click at [328, 155] on img "button" at bounding box center [328, 156] width 7 height 7
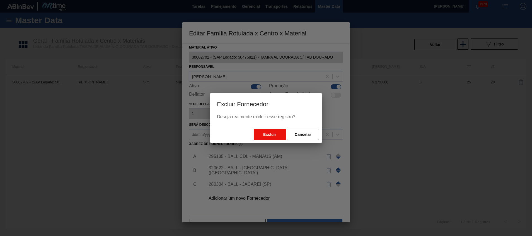
click at [271, 137] on button "Excluir" at bounding box center [270, 134] width 32 height 11
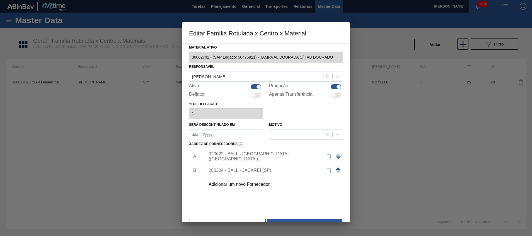
click at [251, 185] on div "Adicionar um novo Fornecedor" at bounding box center [262, 184] width 109 height 5
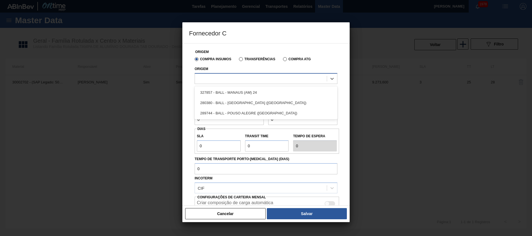
click at [252, 83] on div at bounding box center [265, 78] width 143 height 11
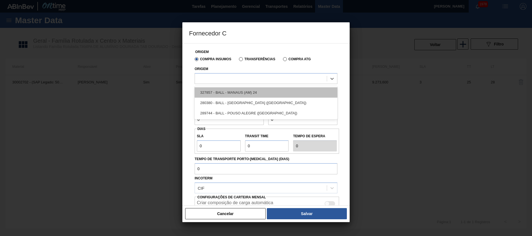
click at [247, 91] on div "327857 - BALL - MANAUS (AM) 24" at bounding box center [265, 92] width 143 height 10
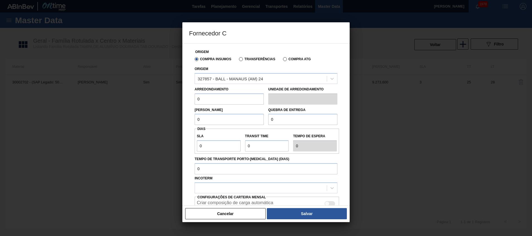
click at [238, 100] on input "0" at bounding box center [228, 98] width 69 height 11
type input "289,8"
drag, startPoint x: 226, startPoint y: 123, endPoint x: 111, endPoint y: 123, distance: 114.5
click at [139, 124] on div "Fornecedor C Origem Compra Insumos Transferências Compra ATG Origem 327857 - BA…" at bounding box center [266, 118] width 532 height 236
type input "9.273,6"
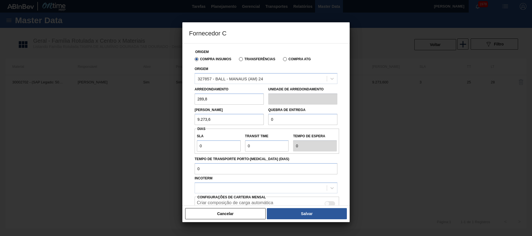
drag, startPoint x: 286, startPoint y: 121, endPoint x: 120, endPoint y: 114, distance: 165.9
click at [170, 120] on div "Fornecedor C Origem Compra Insumos Transferências Compra ATG Origem 327857 - BA…" at bounding box center [266, 118] width 532 height 236
type input "9.273,6"
drag, startPoint x: 205, startPoint y: 144, endPoint x: 74, endPoint y: 123, distance: 132.5
click at [133, 133] on div "Fornecedor C Origem Compra Insumos Transferências Compra ATG Origem 327857 - BA…" at bounding box center [266, 118] width 532 height 236
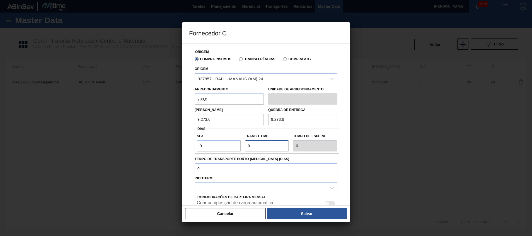
drag, startPoint x: 254, startPoint y: 146, endPoint x: 185, endPoint y: 144, distance: 69.4
click at [185, 144] on div "Origem Compra Insumos Transferências Compra ATG Origem 327857 - BALL - MANAUS (…" at bounding box center [265, 124] width 167 height 162
type input "2"
type input "25"
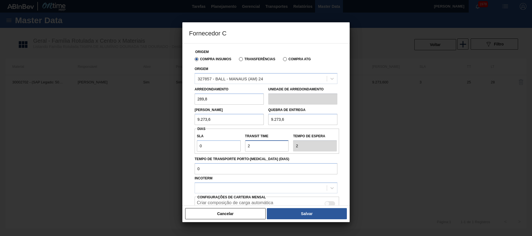
type input "25"
click at [224, 172] on input "Tempo de Transporte Porto-[MEDICAL_DATA] (dias)" at bounding box center [265, 168] width 143 height 11
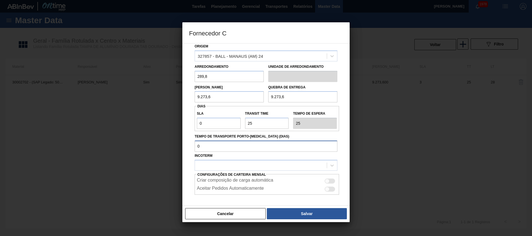
scroll to position [42, 0]
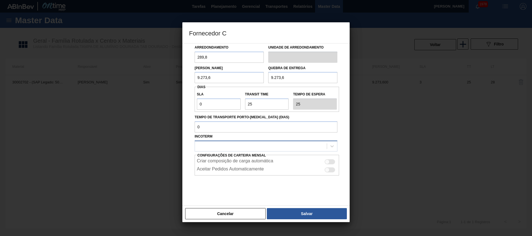
click at [211, 146] on div at bounding box center [261, 146] width 132 height 8
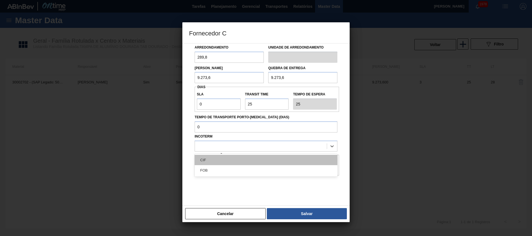
click at [214, 159] on div "CIF" at bounding box center [265, 160] width 143 height 10
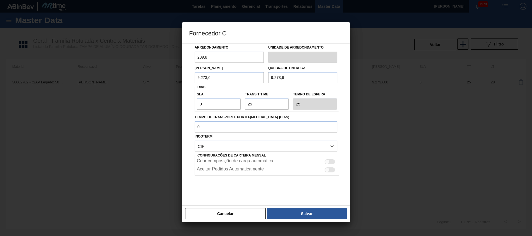
click at [329, 161] on div at bounding box center [329, 161] width 11 height 5
checkbox input "true"
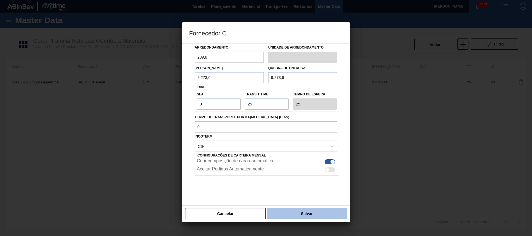
click at [298, 214] on button "Salvar" at bounding box center [307, 213] width 80 height 11
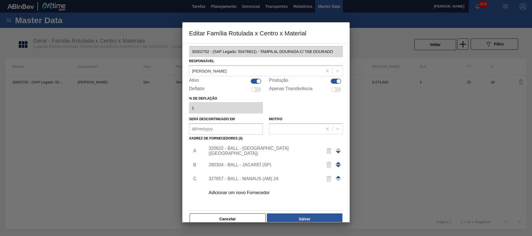
scroll to position [15, 0]
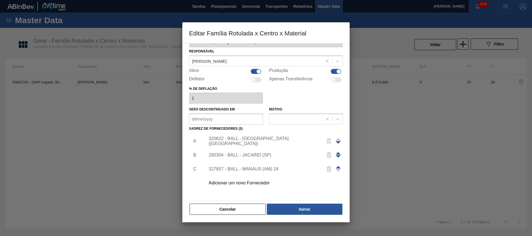
click at [338, 167] on span at bounding box center [337, 167] width 5 height 3
click at [337, 152] on span at bounding box center [337, 153] width 5 height 3
drag, startPoint x: 297, startPoint y: 199, endPoint x: 296, endPoint y: 202, distance: 3.4
click at [297, 199] on div "Material ativo 30002702 - (SAP Legado: 50476821) - TAMPA AL DOURADA C/ TAB DOUR…" at bounding box center [266, 121] width 154 height 187
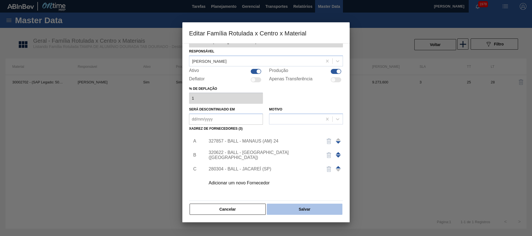
click at [295, 208] on button "Salvar" at bounding box center [304, 208] width 75 height 11
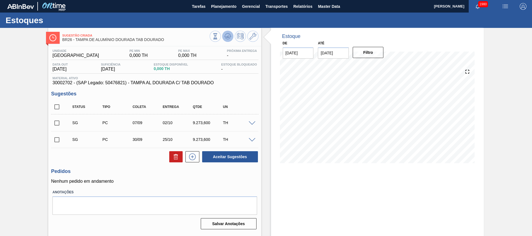
click at [228, 34] on icon at bounding box center [227, 36] width 7 height 7
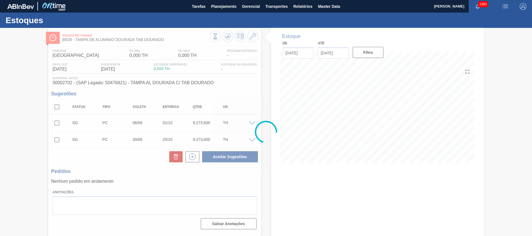
click at [110, 179] on div at bounding box center [266, 132] width 532 height 208
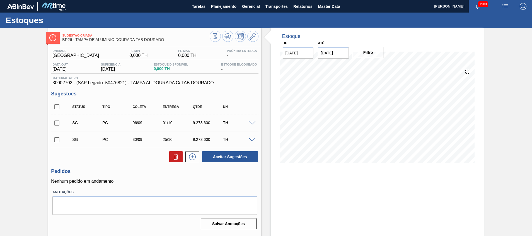
click at [55, 124] on input "checkbox" at bounding box center [57, 123] width 12 height 12
click at [226, 159] on button "Aceitar Sugestões" at bounding box center [230, 156] width 56 height 11
checkbox input "false"
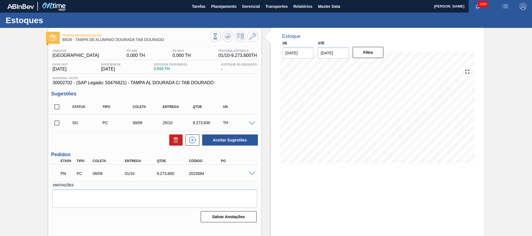
click at [252, 172] on span at bounding box center [251, 173] width 7 height 4
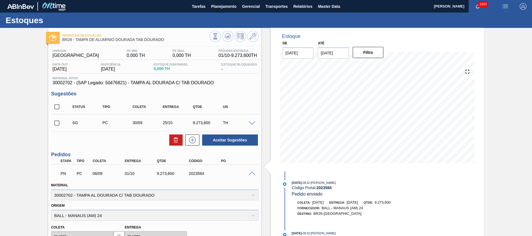
click at [251, 172] on span at bounding box center [251, 173] width 7 height 4
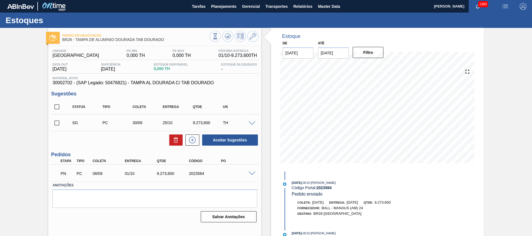
click at [195, 173] on div "2023584" at bounding box center [205, 173] width 36 height 4
copy div "2023584"
click at [218, 3] on button "Planejamento" at bounding box center [223, 6] width 31 height 13
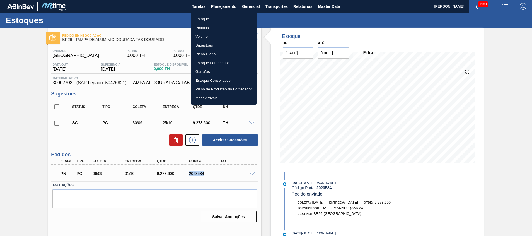
click at [208, 23] on li "Estoque" at bounding box center [223, 18] width 65 height 9
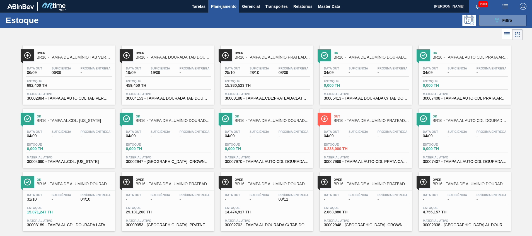
click at [227, 8] on span "Planejamento" at bounding box center [223, 6] width 25 height 7
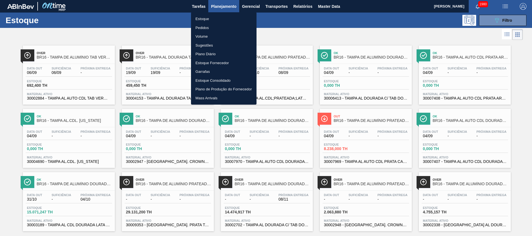
click at [205, 28] on li "Pedidos" at bounding box center [223, 27] width 65 height 9
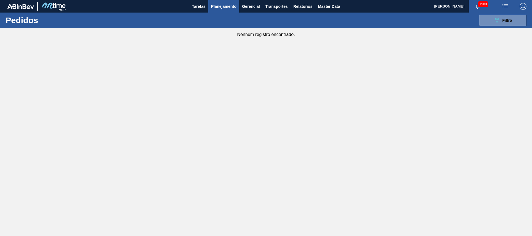
drag, startPoint x: 504, startPoint y: 15, endPoint x: 500, endPoint y: 26, distance: 12.3
click at [504, 15] on button "089F7B8B-B2A5-4AFE-B5C0-19BA573D28AC Filtro" at bounding box center [502, 20] width 47 height 11
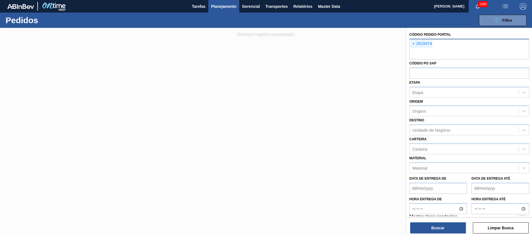
click at [471, 46] on div "× 2015474" at bounding box center [469, 49] width 120 height 21
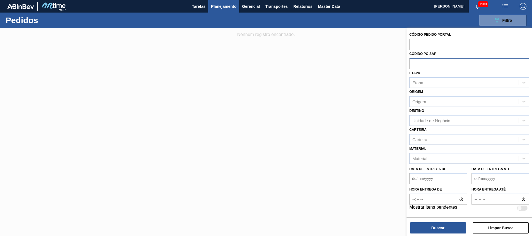
click at [462, 64] on input "text" at bounding box center [469, 63] width 120 height 11
paste input "5800361359"
type input "5800361359"
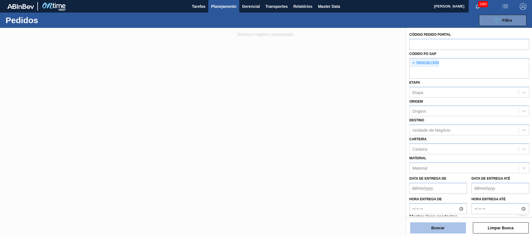
click at [424, 224] on button "Buscar" at bounding box center [438, 227] width 56 height 11
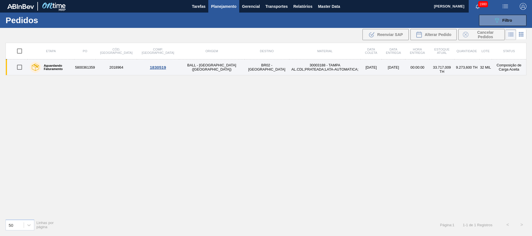
click at [21, 67] on input "checkbox" at bounding box center [20, 67] width 12 height 12
checkbox input "true"
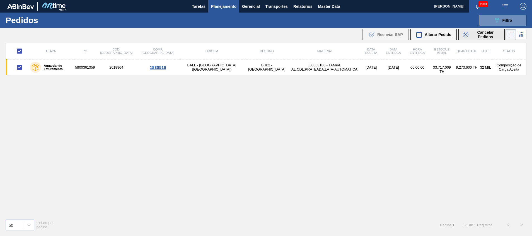
click at [469, 36] on div "Cancelar Pedidos" at bounding box center [480, 34] width 37 height 9
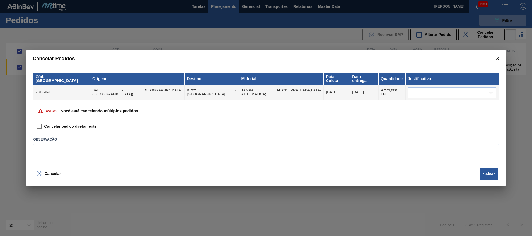
click at [60, 128] on label "Cancelar pedido diretamente" at bounding box center [66, 126] width 62 height 9
click at [44, 128] on input "Cancelar pedido diretamente" at bounding box center [39, 126] width 9 height 9
checkbox input "true"
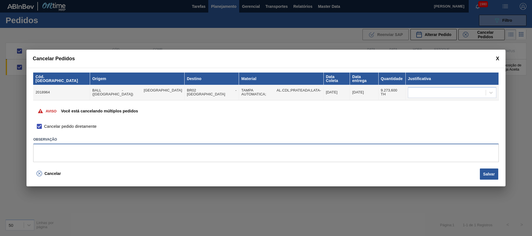
click at [175, 153] on textarea at bounding box center [265, 152] width 465 height 18
paste textarea "Virada p/ [GEOGRAPHIC_DATA]"
drag, startPoint x: 174, startPoint y: 153, endPoint x: 53, endPoint y: 149, distance: 121.5
click at [53, 149] on textarea "Virada p/ [GEOGRAPHIC_DATA]" at bounding box center [265, 152] width 465 height 18
type textarea "Virada p/ Manaus"
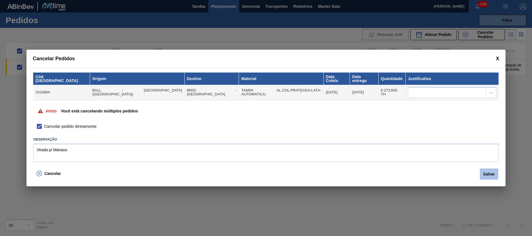
click at [493, 170] on button "Salvar" at bounding box center [488, 173] width 18 height 11
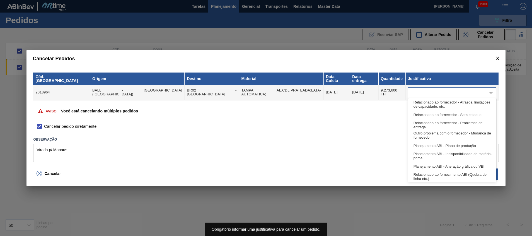
click at [419, 94] on div at bounding box center [446, 92] width 77 height 8
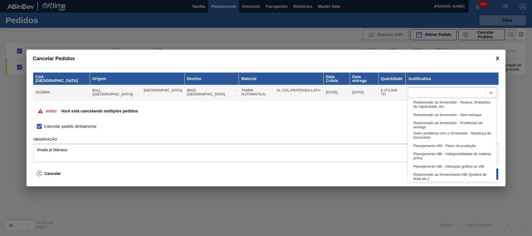
scroll to position [104, 0]
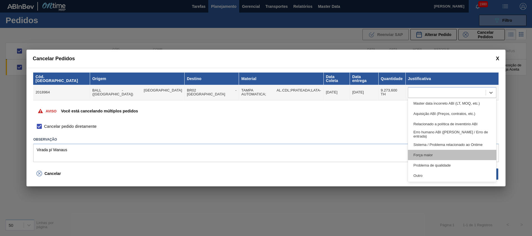
click at [445, 152] on div "Força maior" at bounding box center [452, 155] width 88 height 10
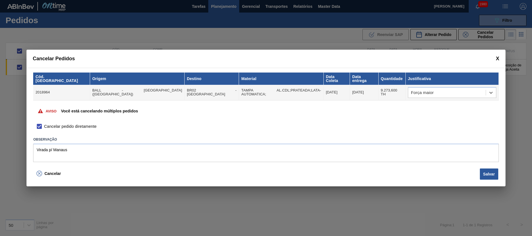
click at [489, 171] on button "Salvar" at bounding box center [488, 173] width 18 height 11
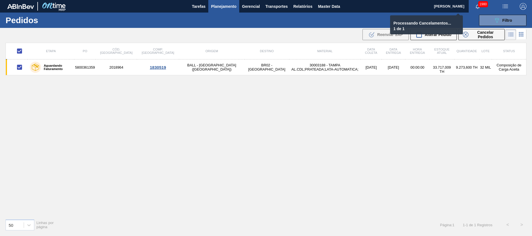
checkbox input "false"
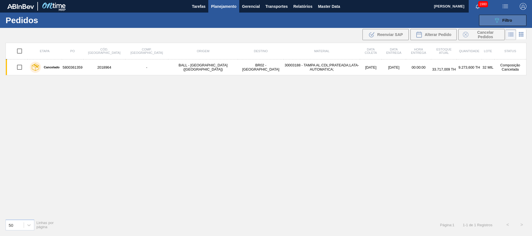
click at [497, 21] on icon "089F7B8B-B2A5-4AFE-B5C0-19BA573D28AC" at bounding box center [496, 20] width 7 height 7
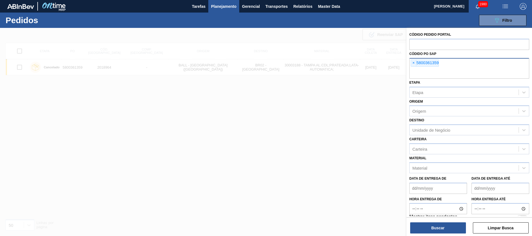
click at [453, 70] on input "text" at bounding box center [469, 73] width 120 height 11
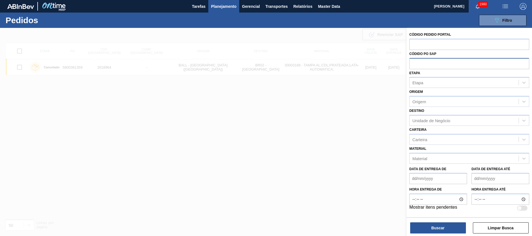
paste input "5800361371"
type input "5800361371"
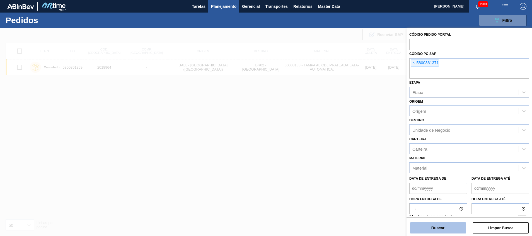
click at [450, 230] on button "Buscar" at bounding box center [438, 227] width 56 height 11
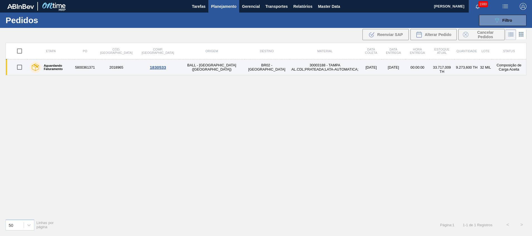
click at [20, 68] on input "checkbox" at bounding box center [20, 67] width 12 height 12
checkbox input "true"
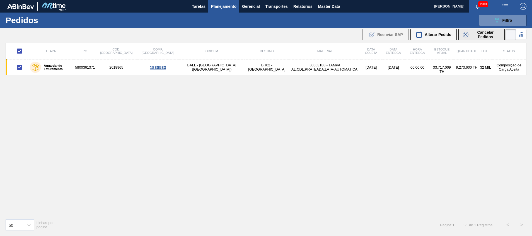
click at [484, 37] on span "Cancelar Pedidos" at bounding box center [485, 34] width 30 height 9
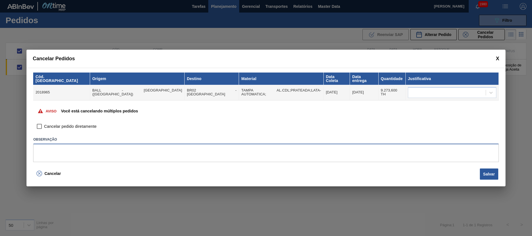
drag, startPoint x: 208, startPoint y: 150, endPoint x: 112, endPoint y: 138, distance: 96.3
click at [207, 150] on textarea at bounding box center [265, 152] width 465 height 18
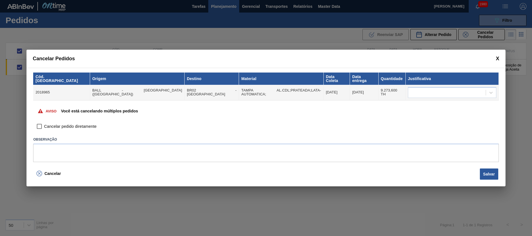
click at [76, 126] on span "Cancelar pedido diretamente" at bounding box center [70, 126] width 52 height 6
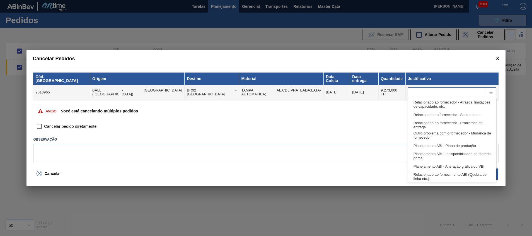
click at [420, 94] on div at bounding box center [446, 92] width 77 height 8
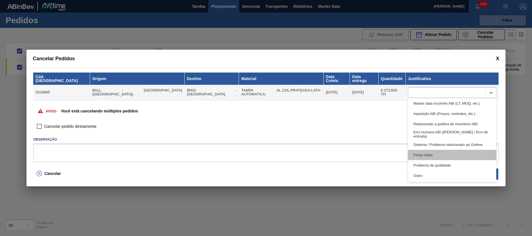
drag, startPoint x: 437, startPoint y: 163, endPoint x: 435, endPoint y: 155, distance: 8.9
click at [435, 155] on div "Relacionado ao fornecedor - Atrasos, limitações de capacidade, etc. Relacionado…" at bounding box center [452, 140] width 88 height 84
click at [434, 155] on div "Força maior" at bounding box center [452, 155] width 88 height 10
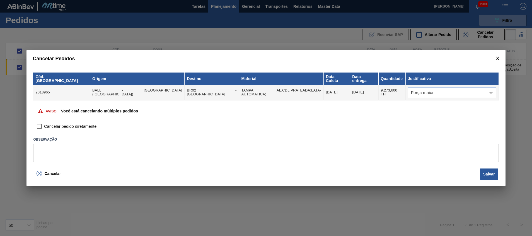
click at [71, 125] on span "Cancelar pedido diretamente" at bounding box center [70, 126] width 52 height 6
click at [44, 125] on input "Cancelar pedido diretamente" at bounding box center [39, 126] width 9 height 9
checkbox input "true"
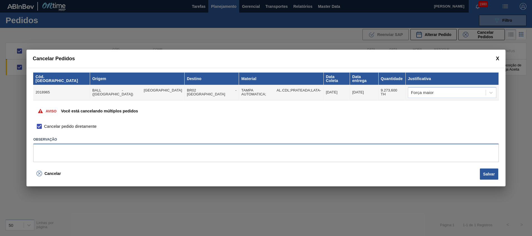
click at [75, 152] on textarea at bounding box center [265, 152] width 465 height 18
type textarea "Virada p/ Manaus"
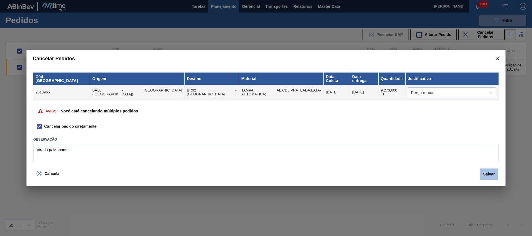
click at [489, 171] on button "Salvar" at bounding box center [488, 173] width 18 height 11
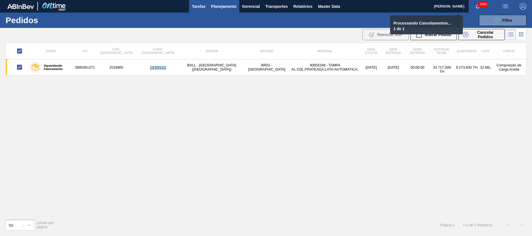
checkbox input "false"
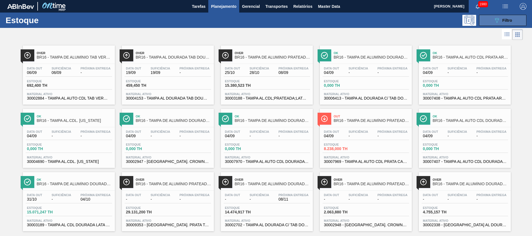
click at [492, 24] on button "089F7B8B-B2A5-4AFE-B5C0-19BA573D28AC Filtro" at bounding box center [502, 20] width 47 height 11
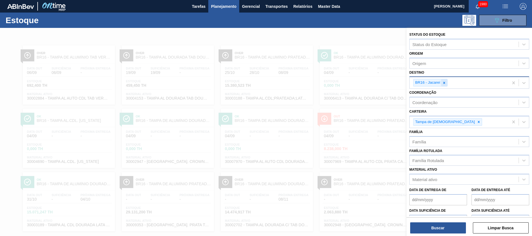
click at [445, 82] on icon at bounding box center [444, 83] width 4 height 4
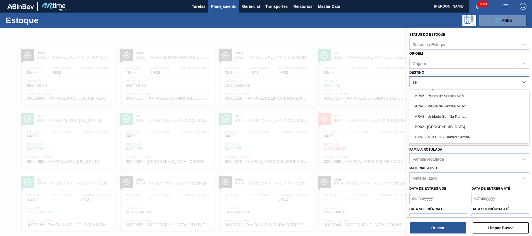
type input "ser"
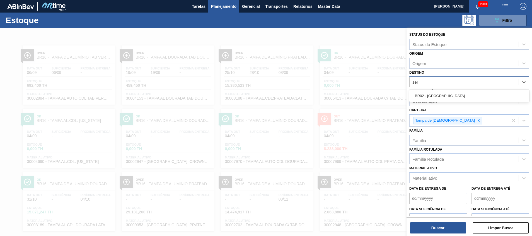
drag, startPoint x: 438, startPoint y: 94, endPoint x: 432, endPoint y: 153, distance: 60.0
click at [438, 94] on div "BR02 - [GEOGRAPHIC_DATA]" at bounding box center [469, 96] width 120 height 10
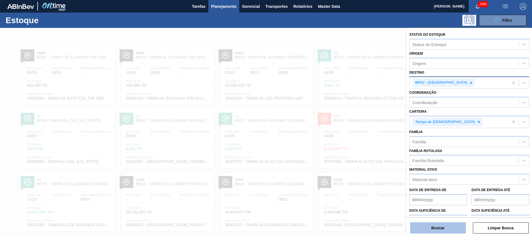
click at [441, 227] on button "Buscar" at bounding box center [438, 227] width 56 height 11
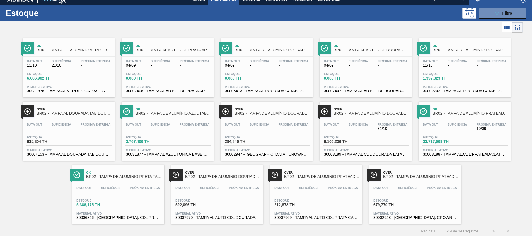
scroll to position [9, 0]
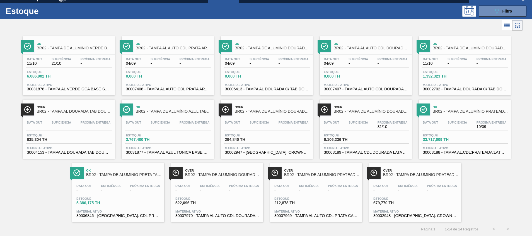
click at [458, 150] on span "30003188 - TAMPA AL.CDL;PRATEADA;LATA-AUTOMATICA;" at bounding box center [465, 152] width 84 height 4
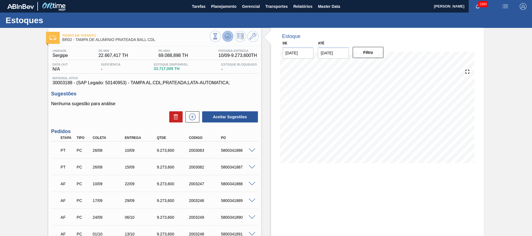
click at [224, 37] on icon at bounding box center [227, 36] width 7 height 7
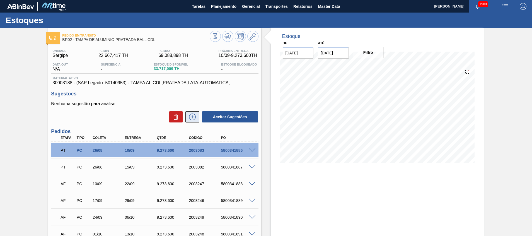
click at [194, 118] on icon at bounding box center [192, 116] width 9 height 7
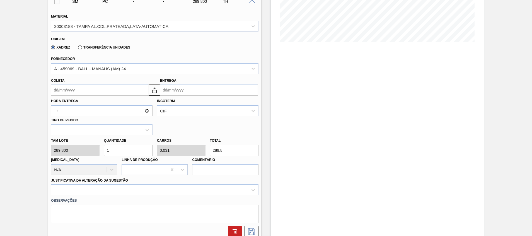
scroll to position [61, 0]
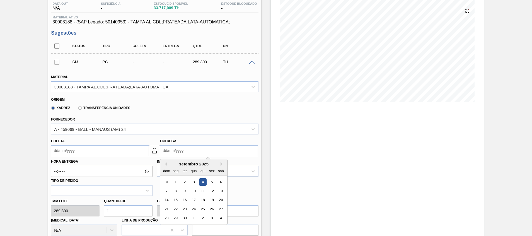
click at [182, 147] on input "Entrega" at bounding box center [209, 150] width 98 height 11
type input "2"
type input "[DATE]"
type input "22"
type input "[DATE]"
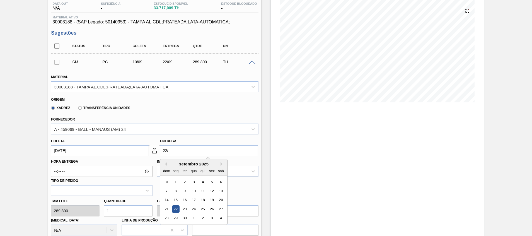
type input "22/1"
type input "[DATE]"
type input "22/11"
type input "[DATE]"
click at [219, 209] on div "22" at bounding box center [221, 209] width 8 height 8
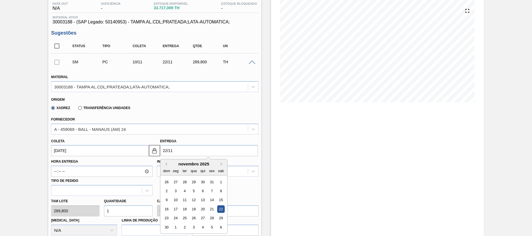
type input "[DATE]"
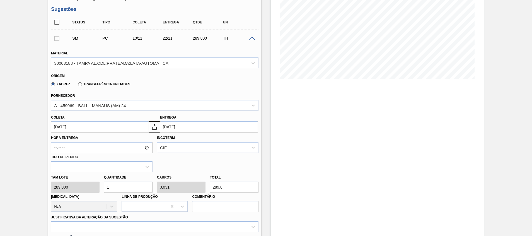
scroll to position [103, 0]
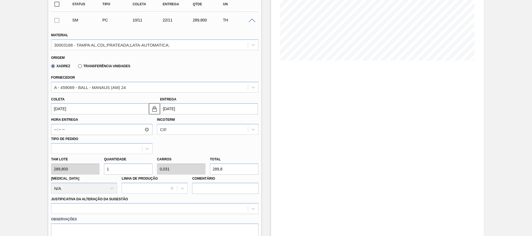
drag, startPoint x: 127, startPoint y: 169, endPoint x: 0, endPoint y: 144, distance: 129.8
type input "3"
type input "0,094"
type input "869,4"
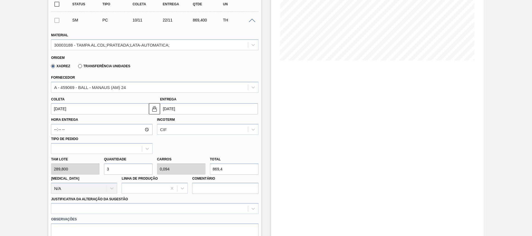
type input "32"
type input "1"
type input "9.273,6"
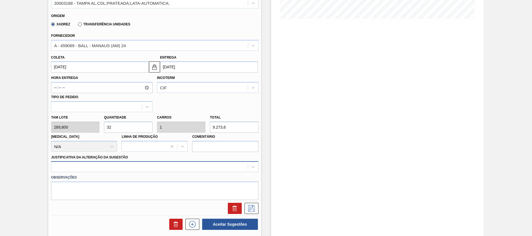
type input "32"
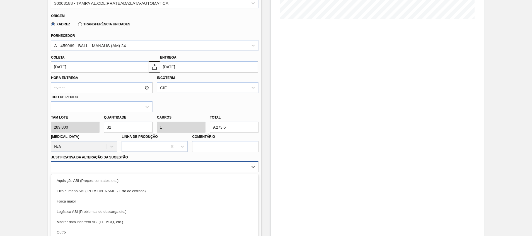
click at [70, 170] on div "option Erro humano ABI (Cálculo / Erro de entrada) focused, 2 of 18. 18 results…" at bounding box center [154, 166] width 207 height 11
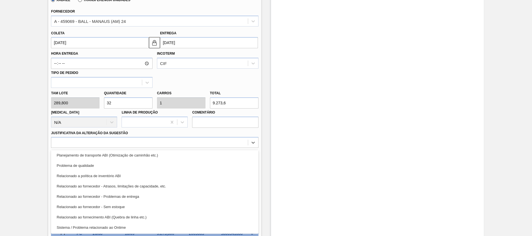
scroll to position [0, 0]
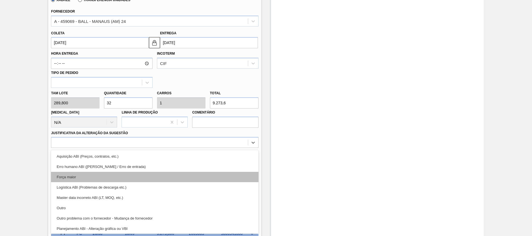
click at [81, 174] on div "Força maior" at bounding box center [154, 177] width 207 height 10
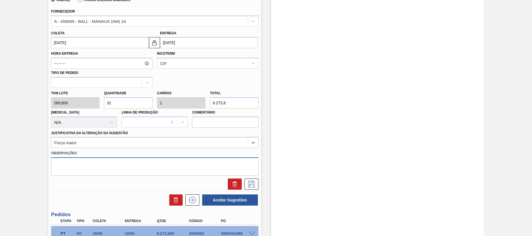
click at [88, 158] on textarea at bounding box center [154, 166] width 207 height 18
paste textarea "Decisão contratual (Ball) - Virada p/ [GEOGRAPHIC_DATA]"
drag, startPoint x: 155, startPoint y: 168, endPoint x: 120, endPoint y: 167, distance: 35.7
click at [120, 167] on textarea "Decisão contratual (Ball) - Virada p/ [GEOGRAPHIC_DATA]" at bounding box center [154, 166] width 207 height 18
type textarea "Decisão contratual (Ball) - Virada p/ Manaus"
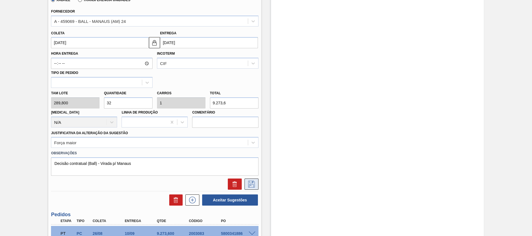
click at [252, 184] on icon at bounding box center [251, 184] width 7 height 7
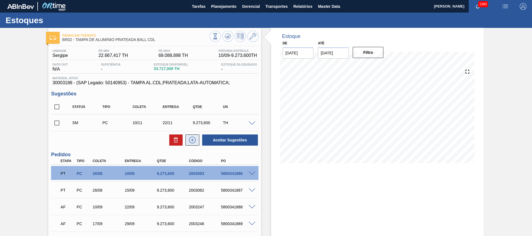
click at [190, 139] on icon at bounding box center [192, 140] width 9 height 7
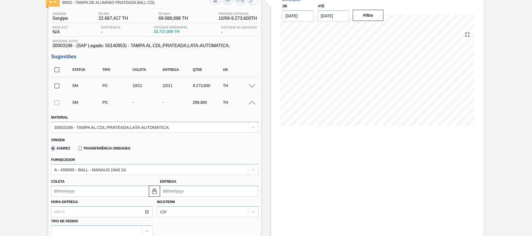
scroll to position [84, 0]
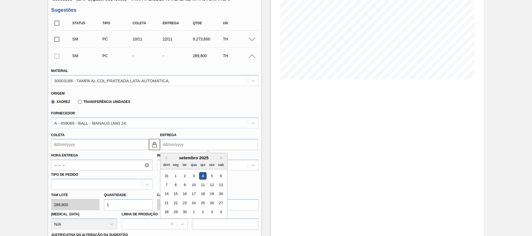
click at [179, 144] on input "Entrega" at bounding box center [209, 144] width 98 height 11
type input "2"
type input "[DATE]"
type input "29"
type input "[DATE]"
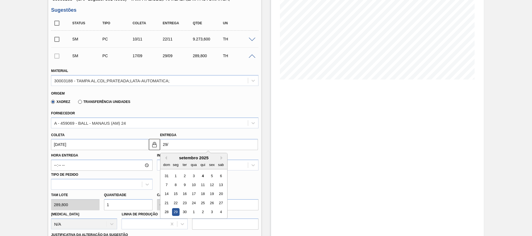
type input "29/1"
type input "[DATE]"
type input "29/11"
type input "[DATE]"
click at [221, 211] on div "29" at bounding box center [221, 212] width 8 height 8
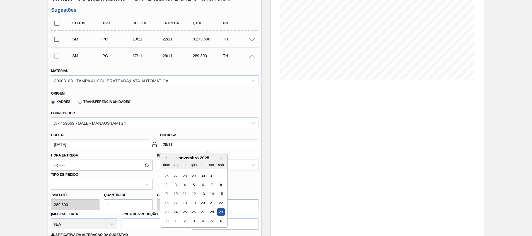
type input "[DATE]"
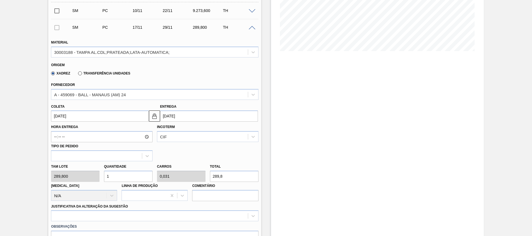
scroll to position [125, 0]
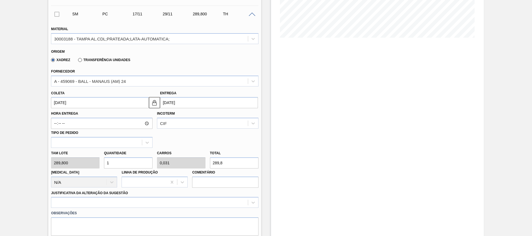
click at [137, 162] on input "1" at bounding box center [128, 162] width 48 height 11
type input "0"
type input "3"
type input "0,094"
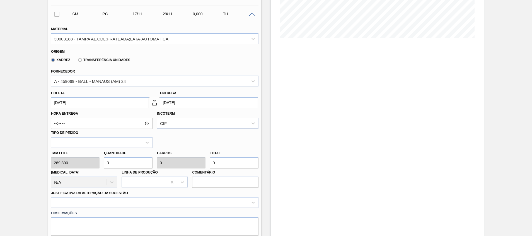
type input "869,4"
type input "32"
type input "1"
type input "9.273,6"
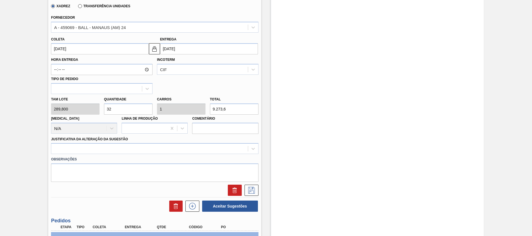
scroll to position [209, 0]
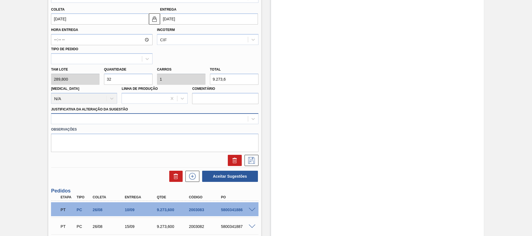
type input "32"
click at [114, 115] on div at bounding box center [149, 119] width 196 height 8
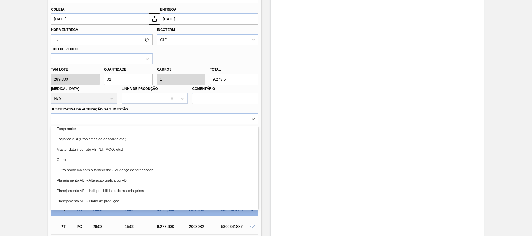
scroll to position [0, 0]
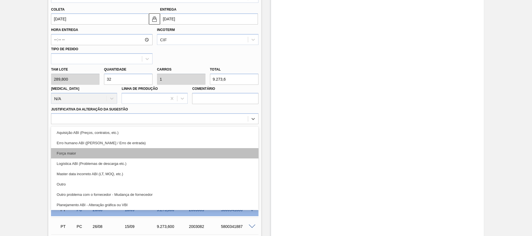
drag, startPoint x: 121, startPoint y: 140, endPoint x: 121, endPoint y: 148, distance: 8.7
click at [121, 148] on div "Aquisição ABI (Preços, contratos, etc.) Erro humano ABI (Cálculo / Erro de entr…" at bounding box center [154, 168] width 207 height 84
click at [121, 148] on div "Força maior" at bounding box center [154, 153] width 207 height 10
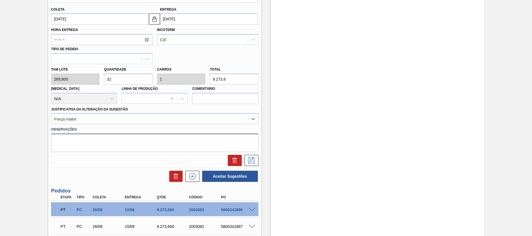
click at [116, 134] on textarea at bounding box center [154, 142] width 207 height 18
paste textarea "Decisão contratual (Ball) - Virada p/ [GEOGRAPHIC_DATA]"
drag, startPoint x: 111, startPoint y: 135, endPoint x: 116, endPoint y: 135, distance: 5.6
click at [116, 135] on textarea "Decisão contratual (Ball) - Virada p/ [GEOGRAPHIC_DATA]" at bounding box center [154, 142] width 207 height 18
type textarea "Decisão contratual (Ball) - Virada p/ Manaus"
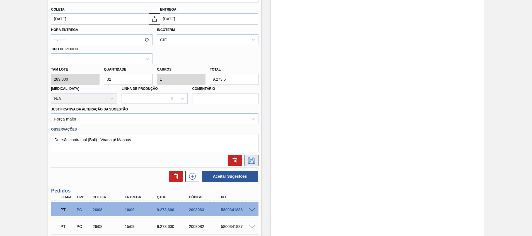
click at [250, 159] on icon at bounding box center [251, 160] width 9 height 7
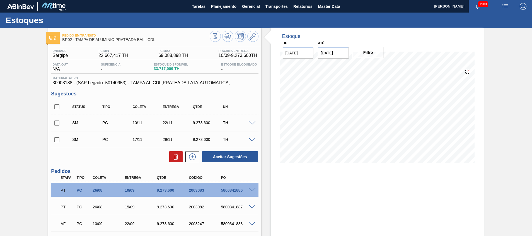
click at [55, 105] on input "checkbox" at bounding box center [57, 107] width 12 height 12
checkbox input "true"
click at [225, 158] on button "Aceitar Sugestões" at bounding box center [230, 156] width 56 height 11
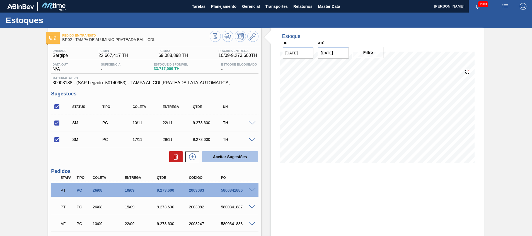
checkbox input "false"
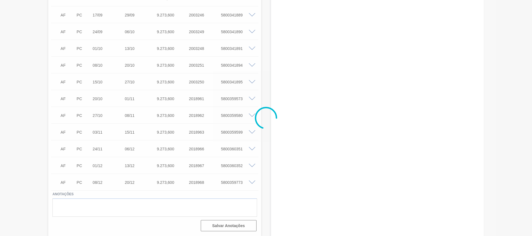
scroll to position [185, 0]
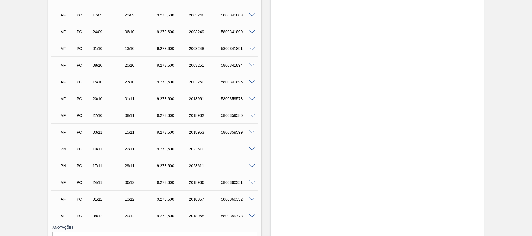
click at [191, 148] on div "2023610" at bounding box center [205, 149] width 36 height 4
copy div "2023610"
click at [191, 148] on div "2023611" at bounding box center [205, 149] width 36 height 4
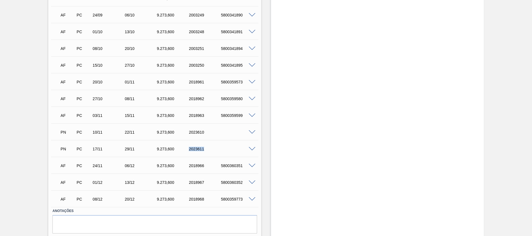
click at [191, 148] on div "2023611" at bounding box center [205, 149] width 36 height 4
copy div "2023611"
